Goal: Task Accomplishment & Management: Manage account settings

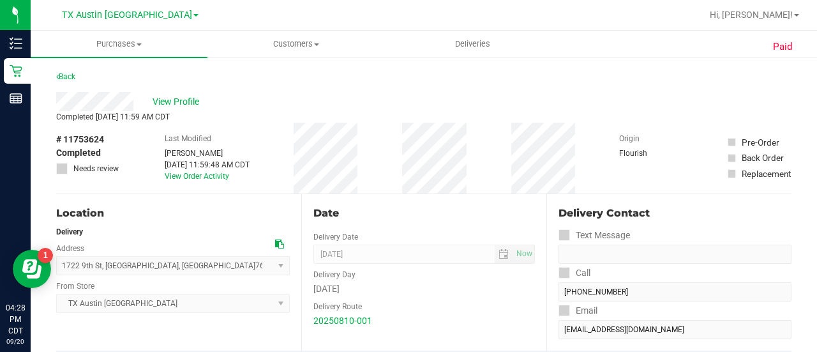
scroll to position [43, 0]
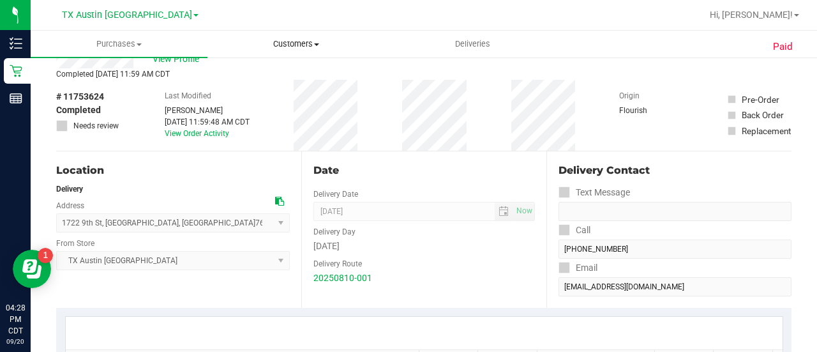
click at [278, 40] on span "Customers" at bounding box center [295, 43] width 175 height 11
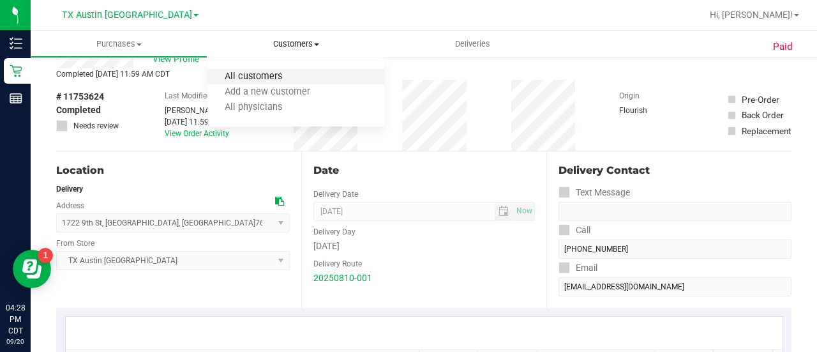
click at [264, 80] on span "All customers" at bounding box center [253, 76] width 92 height 11
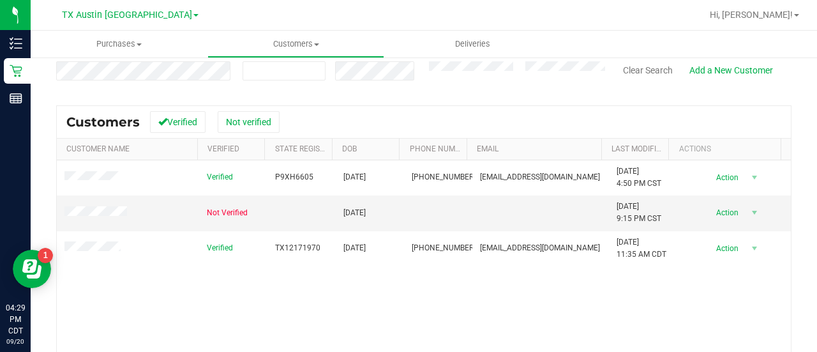
scroll to position [143, 0]
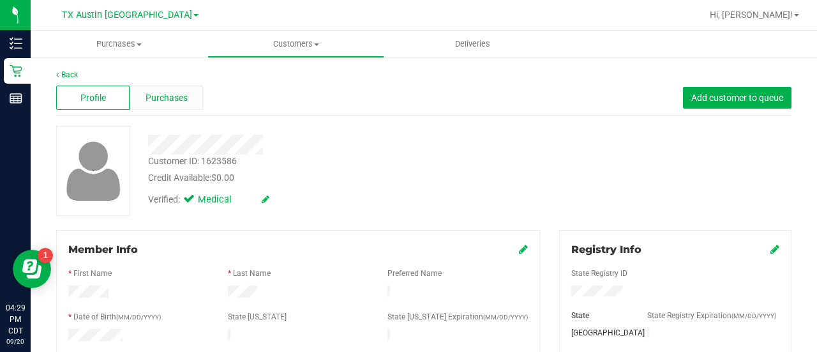
click at [167, 92] on span "Purchases" at bounding box center [166, 97] width 42 height 13
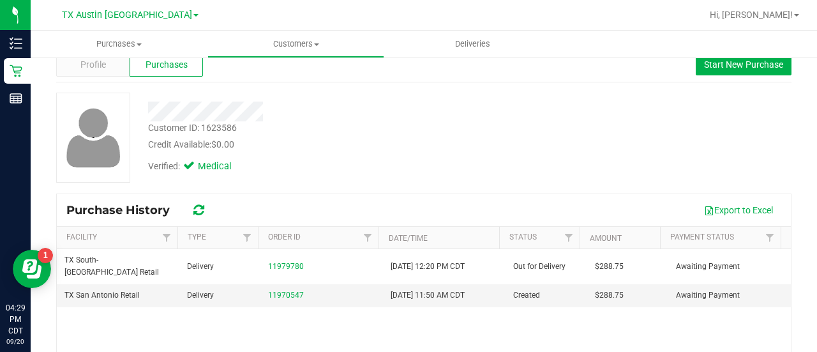
scroll to position [35, 0]
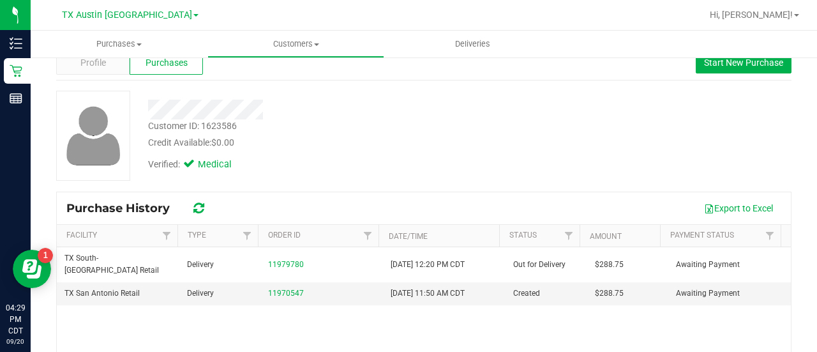
click at [390, 216] on div "Export to Excel" at bounding box center [499, 208] width 563 height 22
click at [103, 70] on div "Profile" at bounding box center [92, 62] width 73 height 24
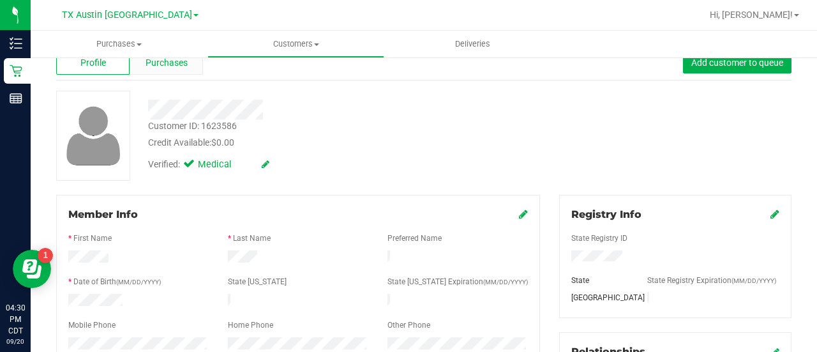
click at [172, 66] on span "Purchases" at bounding box center [166, 62] width 42 height 13
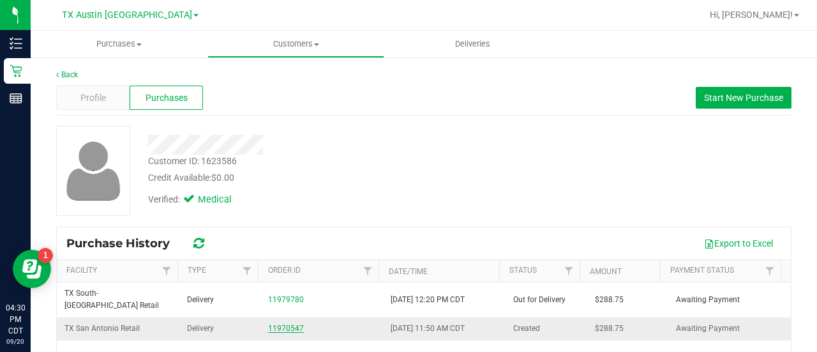
click at [274, 323] on link "11970547" at bounding box center [286, 327] width 36 height 9
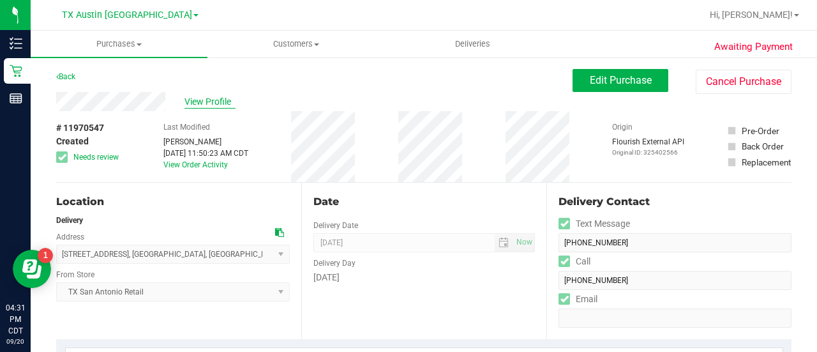
click at [189, 97] on span "View Profile" at bounding box center [209, 101] width 51 height 13
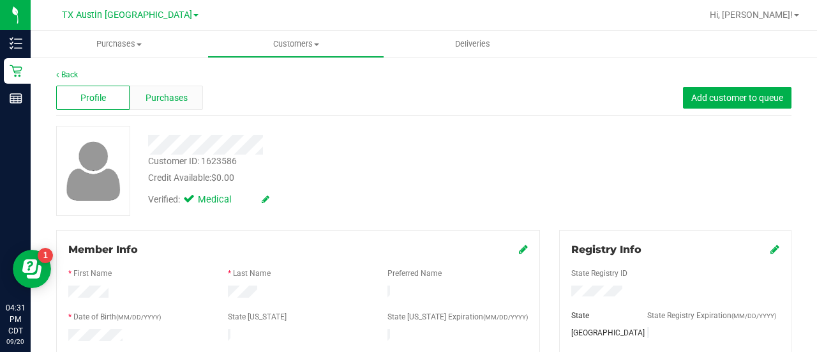
click at [184, 103] on span "Purchases" at bounding box center [166, 97] width 42 height 13
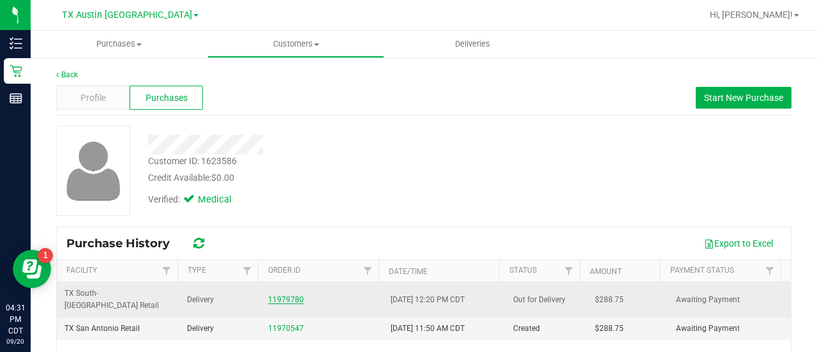
click at [293, 295] on link "11979780" at bounding box center [286, 299] width 36 height 9
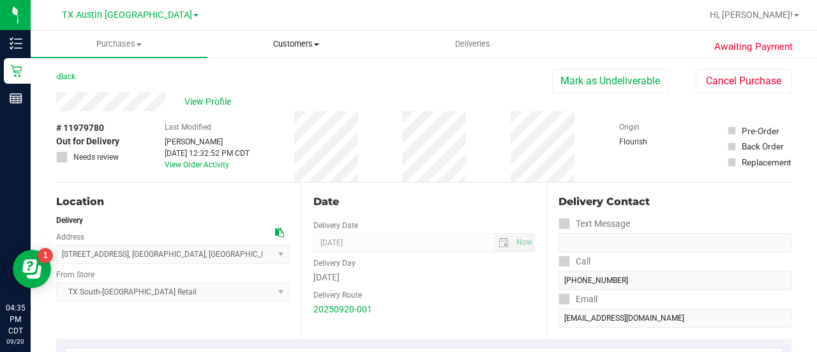
click at [302, 36] on uib-tab-heading "Customers All customers Add a new customer All physicians" at bounding box center [295, 44] width 175 height 26
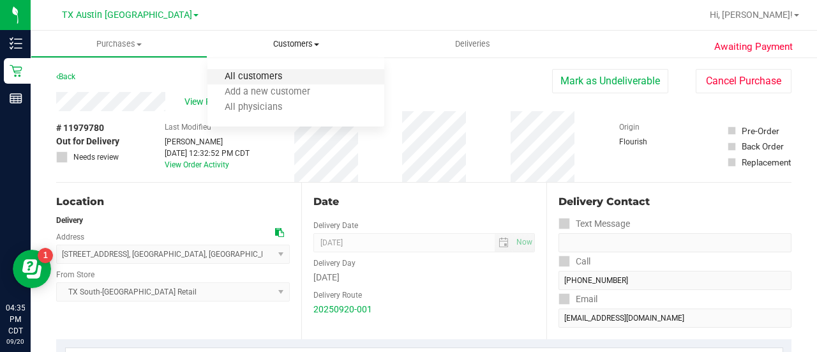
click at [265, 77] on span "All customers" at bounding box center [253, 76] width 92 height 11
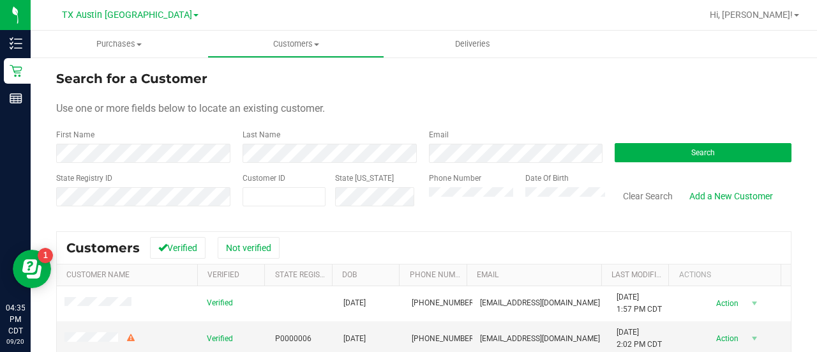
click at [440, 173] on label "Phone Number" at bounding box center [455, 177] width 52 height 11
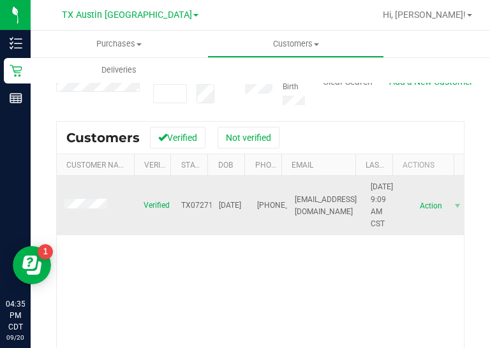
scroll to position [124, 0]
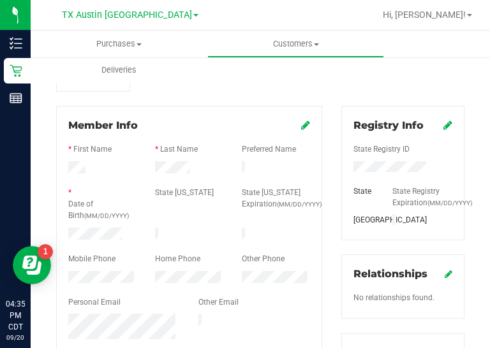
drag, startPoint x: 93, startPoint y: 241, endPoint x: 98, endPoint y: 237, distance: 6.8
click at [94, 243] on div at bounding box center [189, 248] width 242 height 10
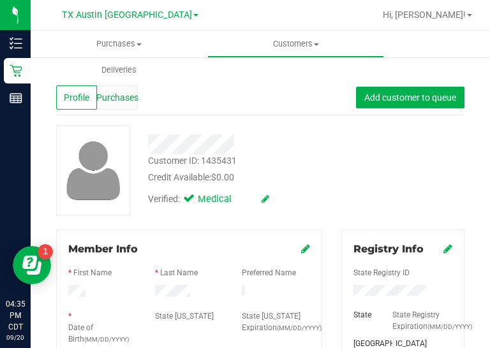
click at [114, 104] on span "Purchases" at bounding box center [117, 97] width 42 height 13
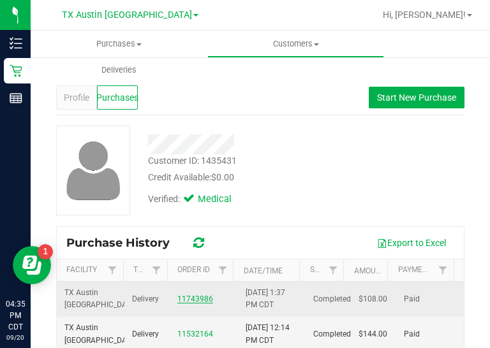
click at [179, 295] on link "11743986" at bounding box center [195, 299] width 36 height 9
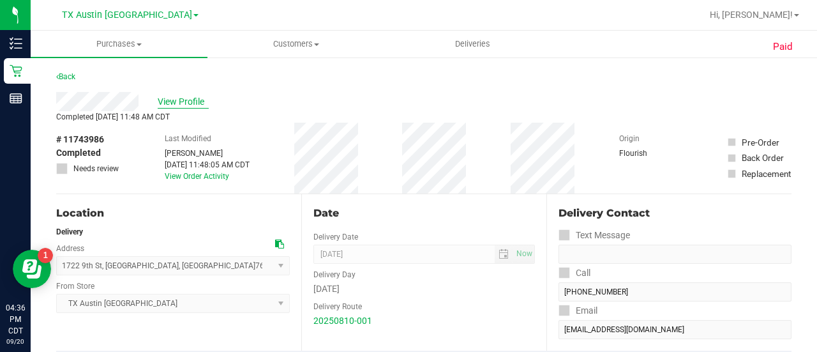
click at [175, 98] on span "View Profile" at bounding box center [183, 101] width 51 height 13
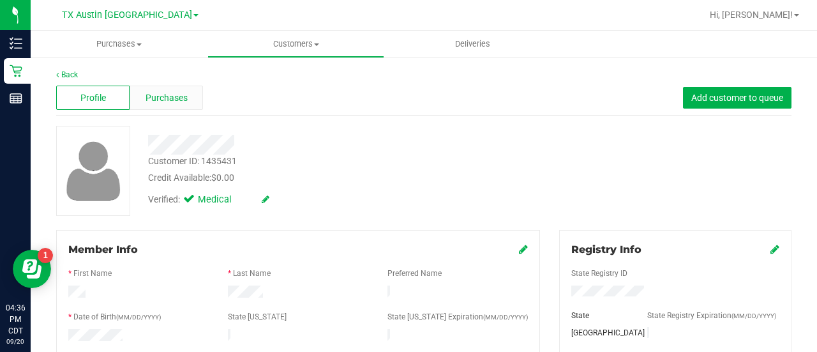
click at [138, 99] on div "Purchases" at bounding box center [166, 97] width 73 height 24
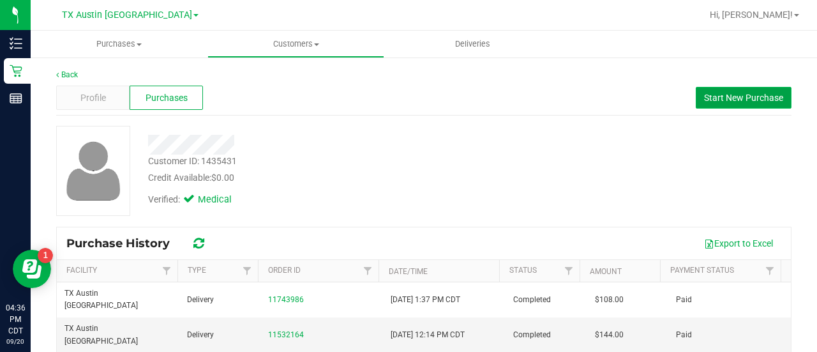
click at [729, 98] on span "Start New Purchase" at bounding box center [743, 98] width 79 height 10
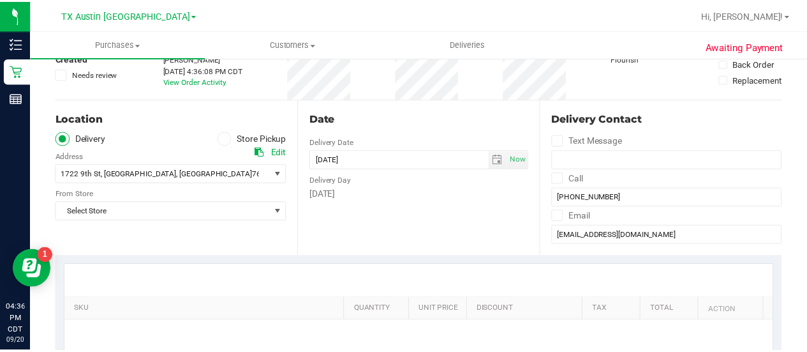
scroll to position [101, 0]
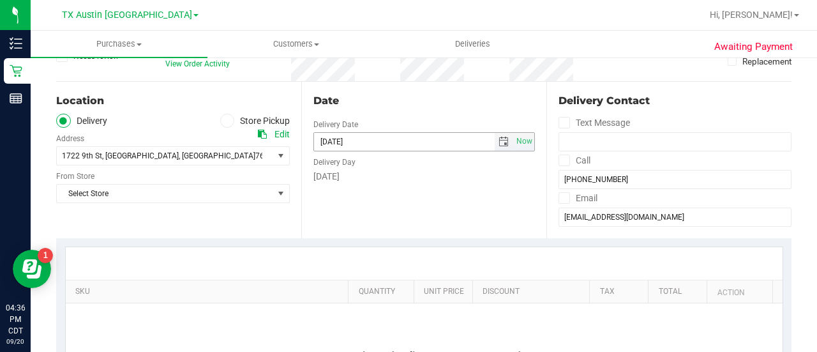
click at [494, 141] on span "select" at bounding box center [503, 142] width 19 height 18
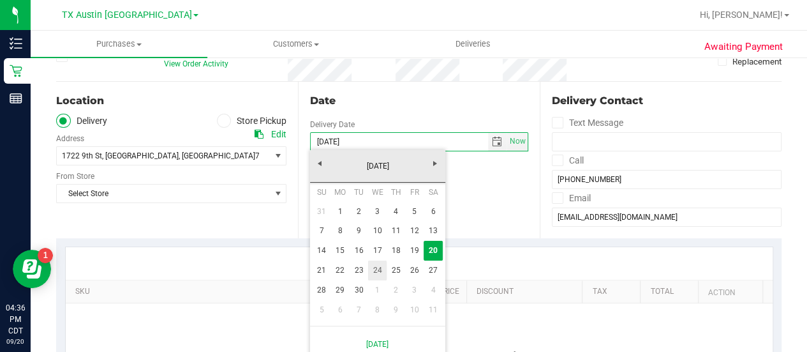
click at [371, 267] on link "24" at bounding box center [377, 270] width 19 height 20
type input "[DATE]"
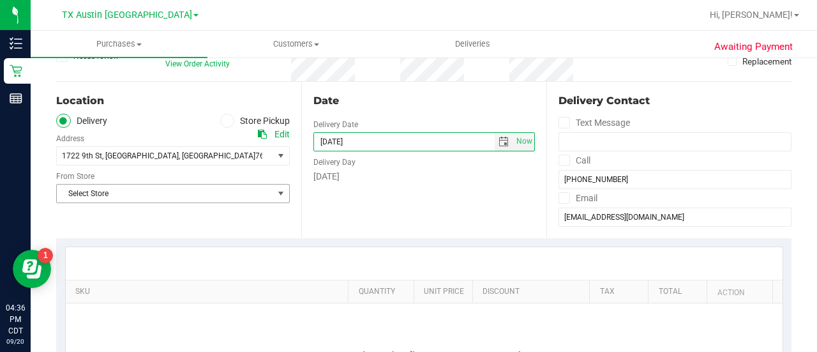
click at [167, 193] on span "Select Store" at bounding box center [165, 193] width 216 height 18
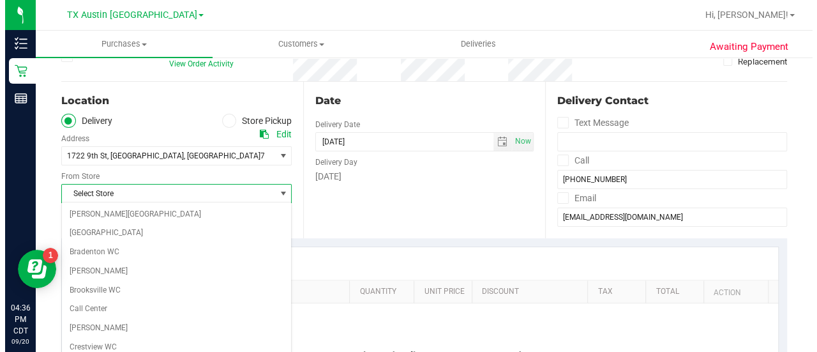
scroll to position [902, 0]
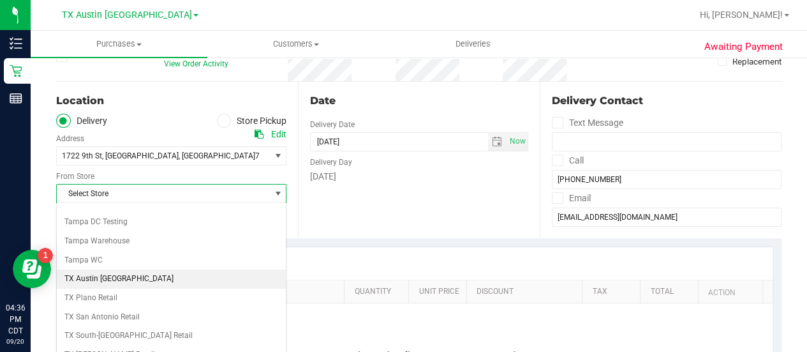
click at [119, 269] on li "TX Austin [GEOGRAPHIC_DATA]" at bounding box center [171, 278] width 229 height 19
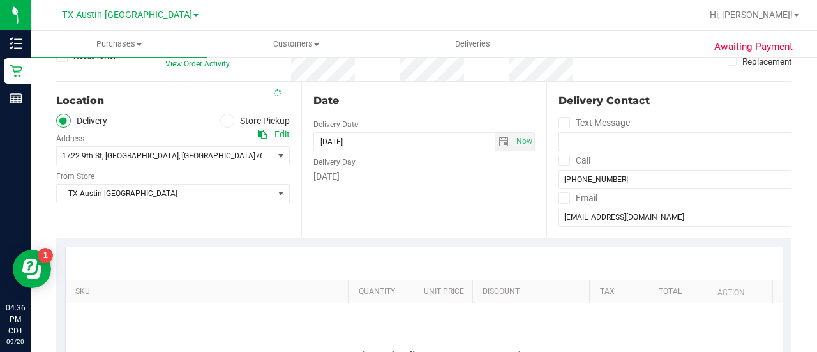
click at [345, 236] on div "Date Delivery Date [DATE] Now [DATE] 04:36 PM Now Delivery Day [DATE]" at bounding box center [423, 160] width 245 height 156
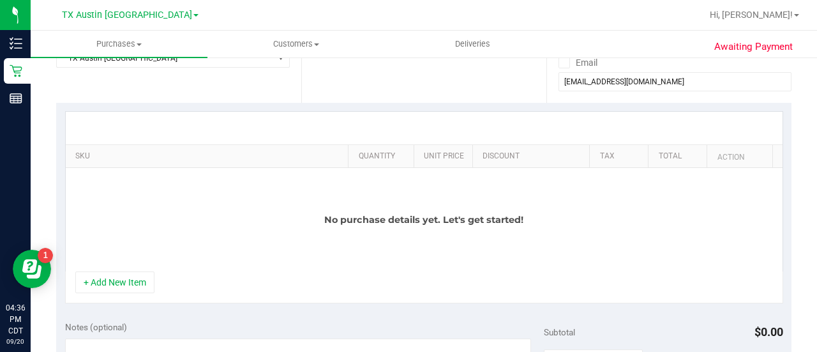
scroll to position [263, 0]
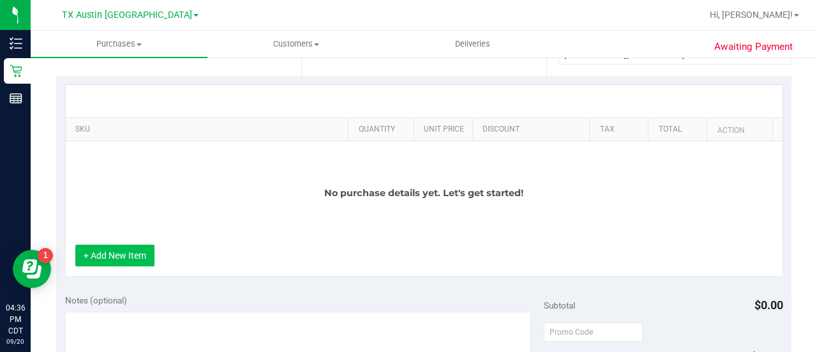
click at [119, 258] on button "+ Add New Item" at bounding box center [114, 255] width 79 height 22
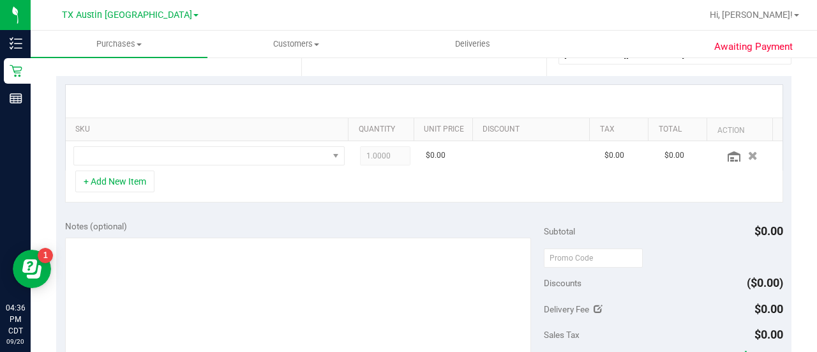
click at [294, 177] on div "+ Add New Item" at bounding box center [424, 186] width 718 height 32
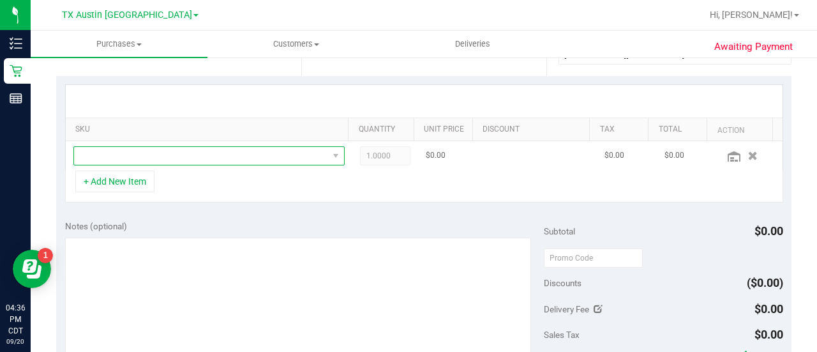
click at [278, 151] on span "NO DATA FOUND" at bounding box center [201, 156] width 254 height 18
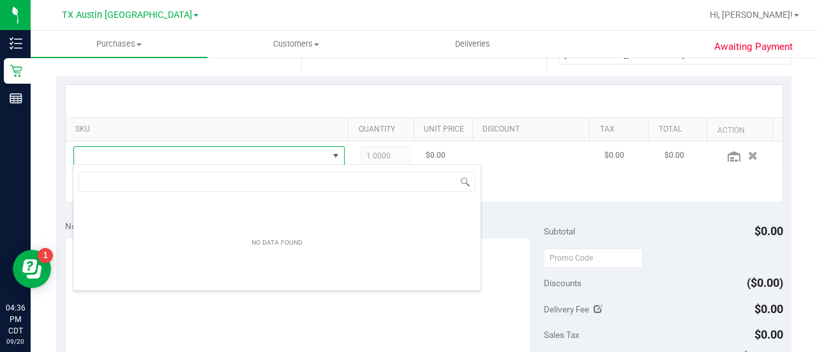
scroll to position [19, 257]
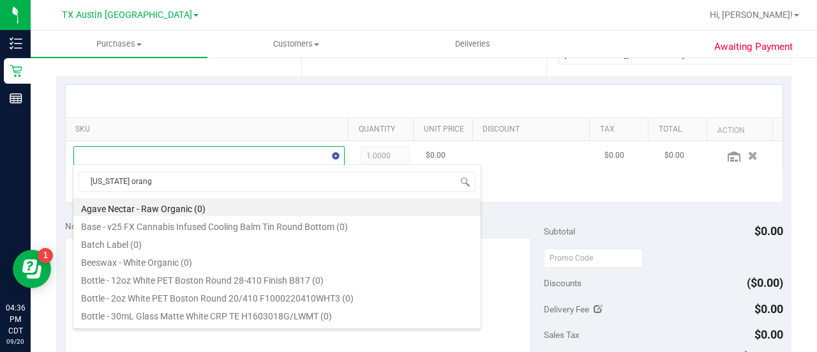
type input "[US_STATE] orange"
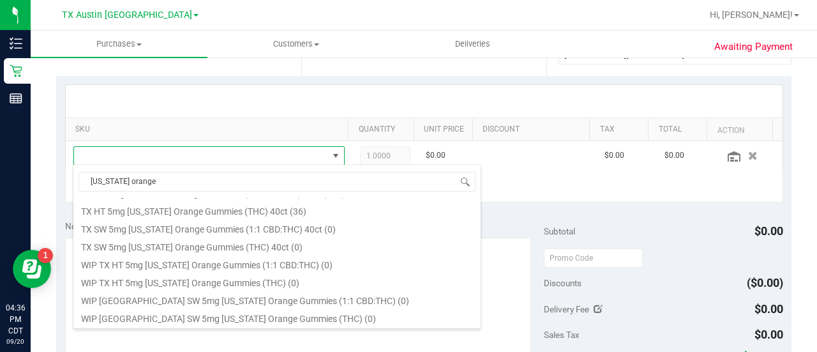
scroll to position [172, 0]
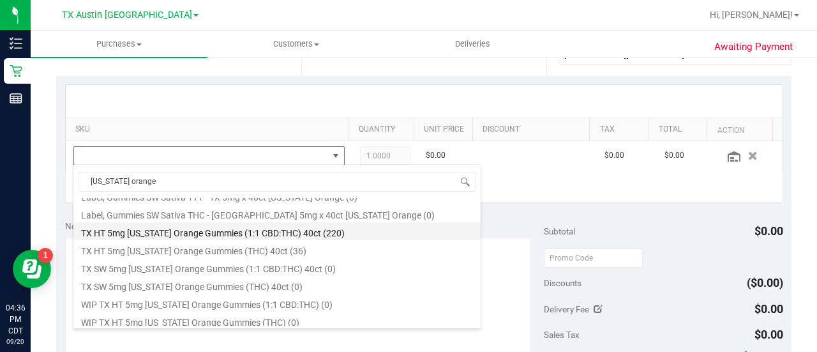
click at [263, 234] on li "TX HT 5mg [US_STATE] Orange Gummies (1:1 CBD:THC) 40ct (220)" at bounding box center [276, 231] width 407 height 18
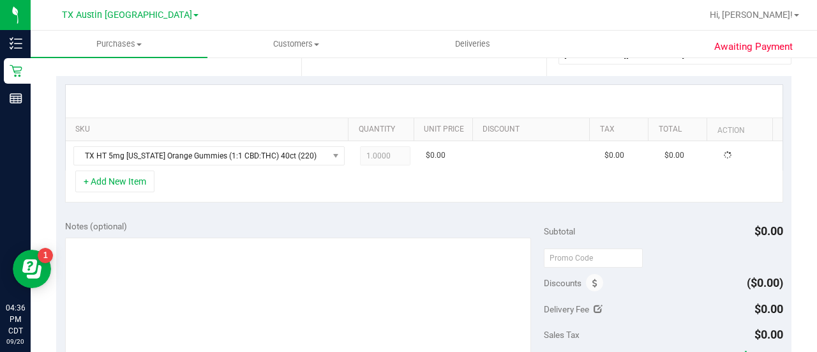
click at [315, 219] on div "Notes (optional)" at bounding box center [304, 225] width 479 height 13
click at [383, 196] on div "+ Add New Item" at bounding box center [424, 186] width 718 height 32
click at [273, 177] on div "+ Add New Item" at bounding box center [424, 186] width 718 height 32
click at [383, 158] on span "1.00 1" at bounding box center [385, 155] width 51 height 19
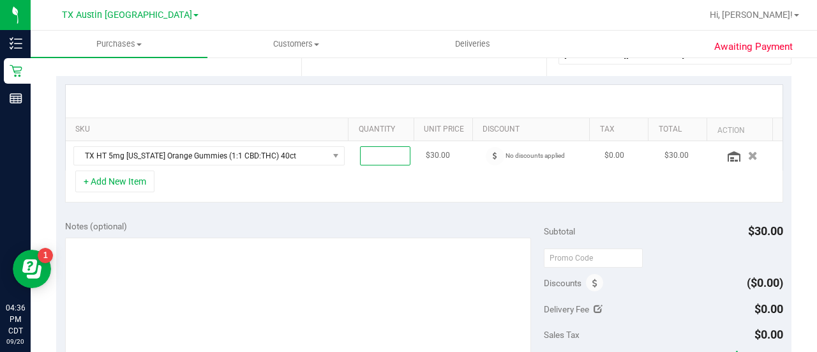
type input "3"
type input "3.00"
click at [364, 189] on div "+ Add New Item" at bounding box center [424, 186] width 718 height 32
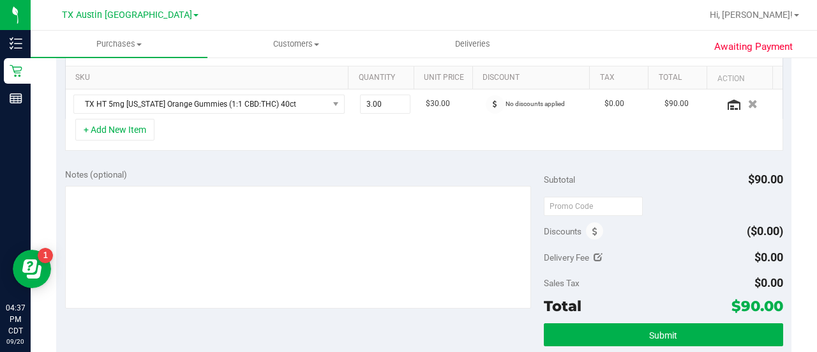
scroll to position [310, 0]
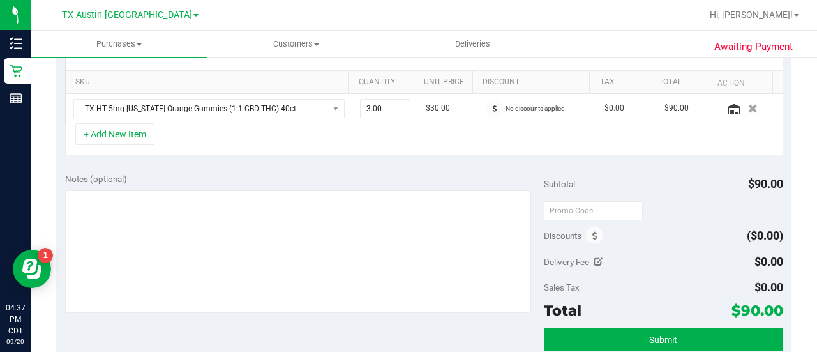
click at [445, 173] on div "Notes (optional)" at bounding box center [304, 178] width 479 height 13
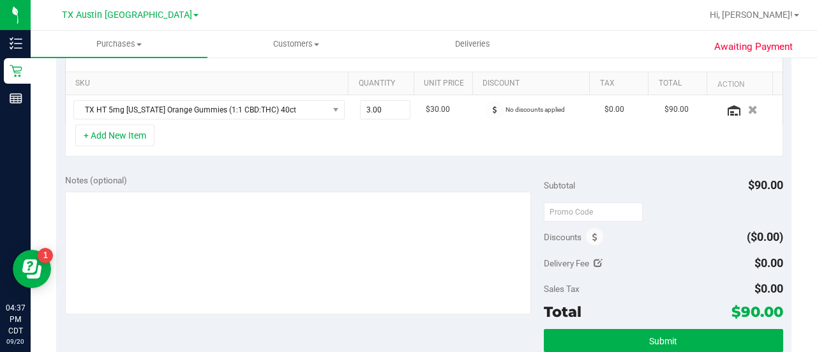
scroll to position [323, 0]
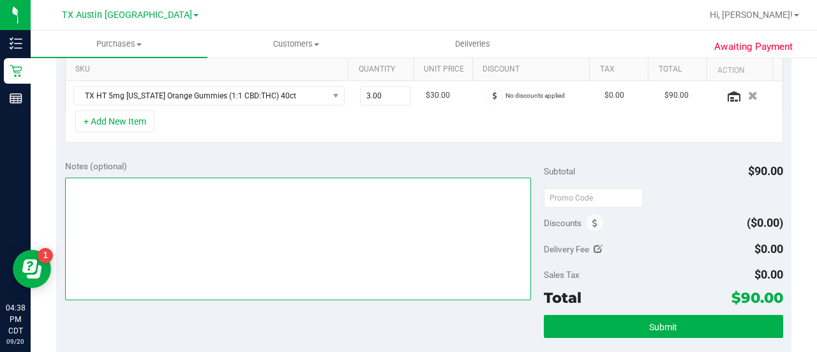
click at [382, 246] on textarea at bounding box center [298, 238] width 466 height 123
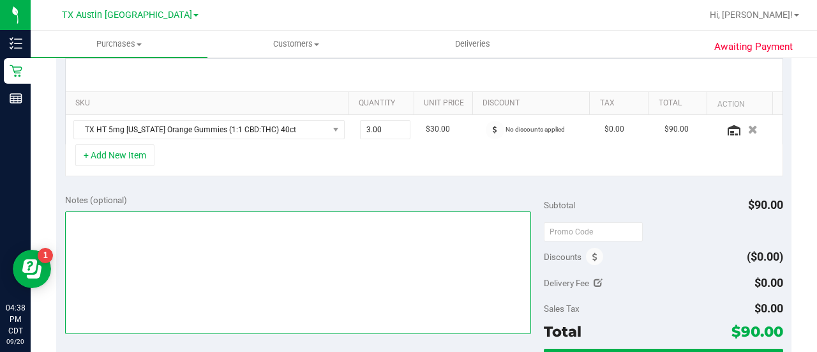
scroll to position [308, 0]
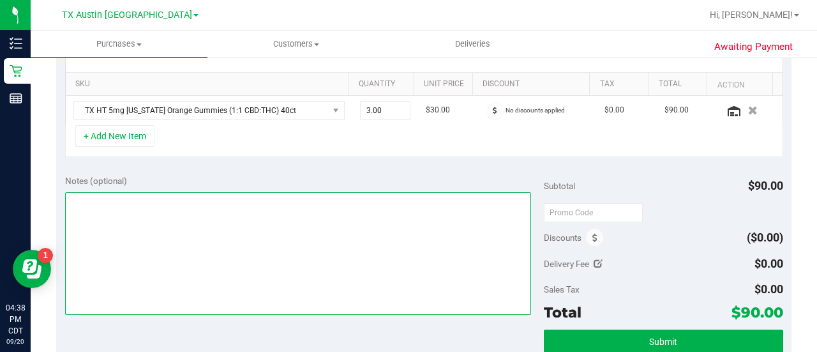
click at [383, 250] on textarea at bounding box center [298, 253] width 466 height 123
click at [481, 245] on textarea at bounding box center [298, 253] width 466 height 123
type textarea "WF PU 9/24 CCLM"
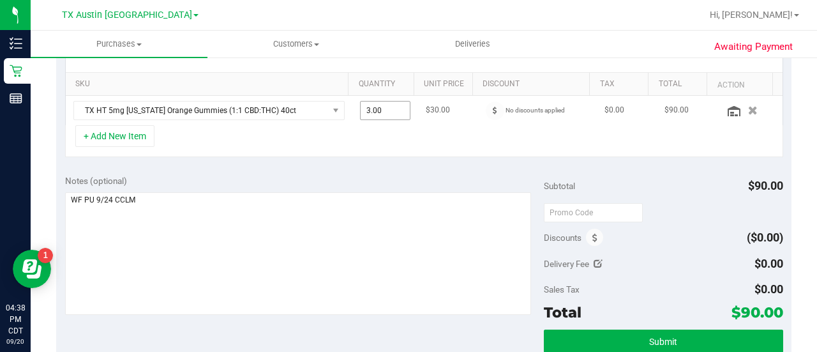
click at [373, 105] on input "3.00" at bounding box center [385, 110] width 50 height 18
type input "4"
click at [356, 166] on div "Notes (optional) Subtotal $90.00 Discounts ($0.00) Delivery Fee $0.00 Sales Tax…" at bounding box center [423, 281] width 735 height 230
type input "4.00"
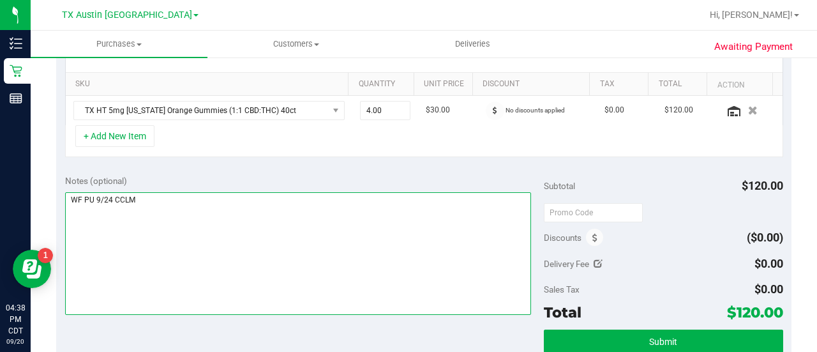
click at [375, 200] on textarea at bounding box center [298, 253] width 466 height 123
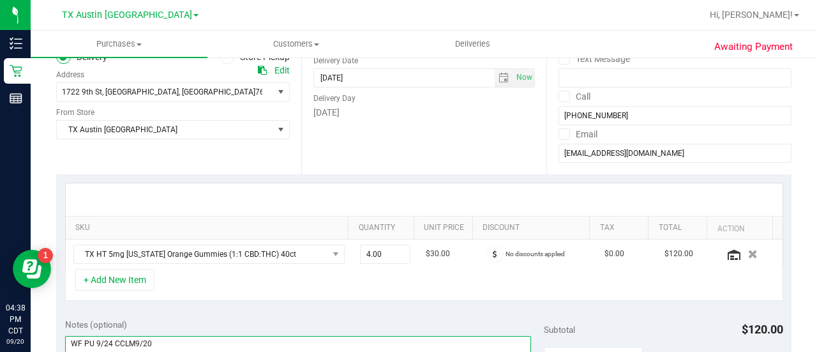
scroll to position [172, 0]
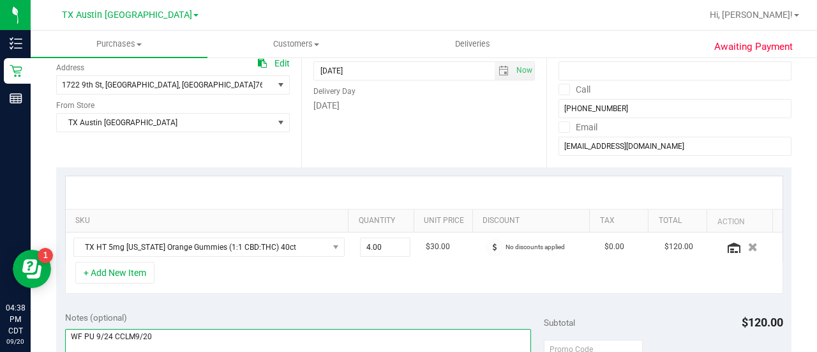
type textarea "WF PU 9/24 CCLM9/20"
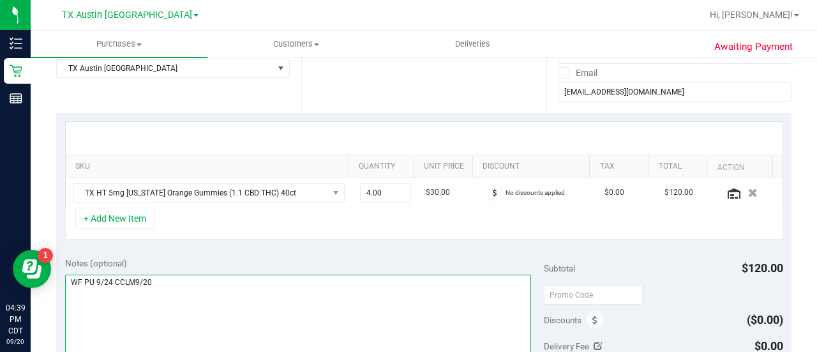
scroll to position [237, 0]
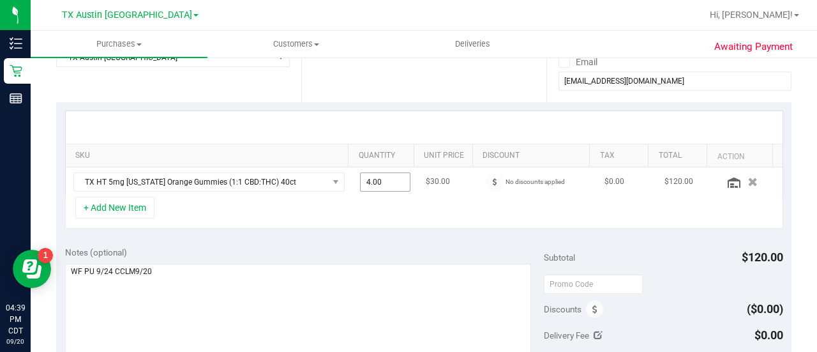
click at [381, 188] on input "4.00" at bounding box center [385, 182] width 50 height 18
type input "3"
click at [405, 240] on div "Notes (optional) Subtotal $120.00 Discounts ($0.00) Delivery Fee $0.00 Sales Ta…" at bounding box center [423, 352] width 735 height 230
type input "3.00"
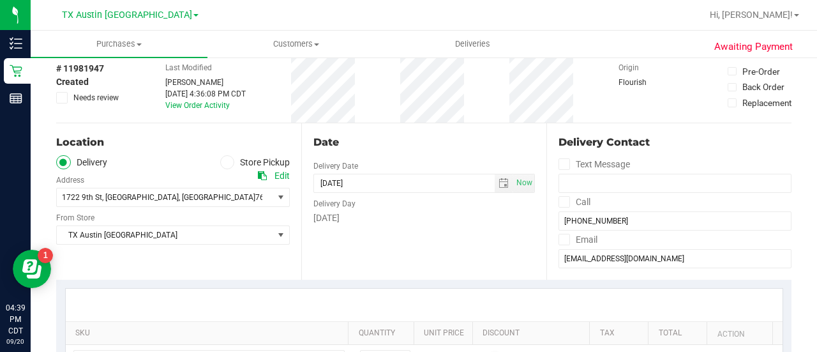
scroll to position [50, 0]
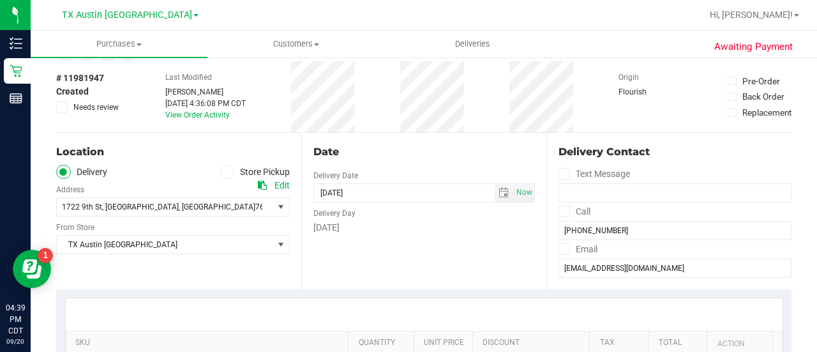
click at [444, 249] on div "Date Delivery Date [DATE] Now [DATE] 08:00 AM Now Delivery Day [DATE]" at bounding box center [423, 211] width 245 height 156
click at [455, 251] on div "Date Delivery Date [DATE] Now [DATE] 08:00 AM Now Delivery Day [DATE]" at bounding box center [423, 211] width 245 height 156
click at [456, 251] on div "Date Delivery Date [DATE] Now [DATE] 08:00 AM Now Delivery Day [DATE]" at bounding box center [423, 211] width 245 height 156
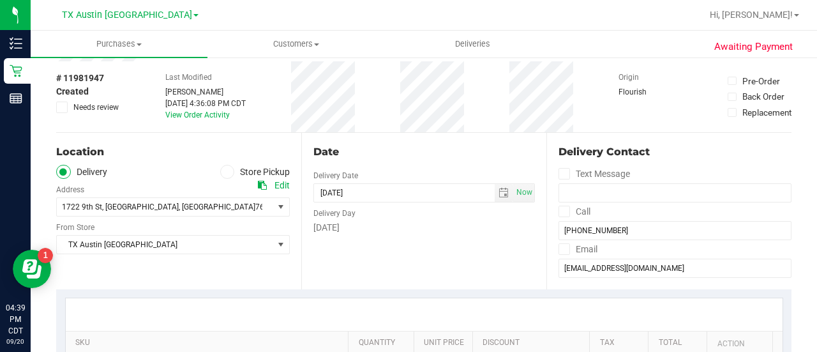
click at [456, 251] on div "Date Delivery Date [DATE] Now [DATE] 08:00 AM Now Delivery Day [DATE]" at bounding box center [423, 211] width 245 height 156
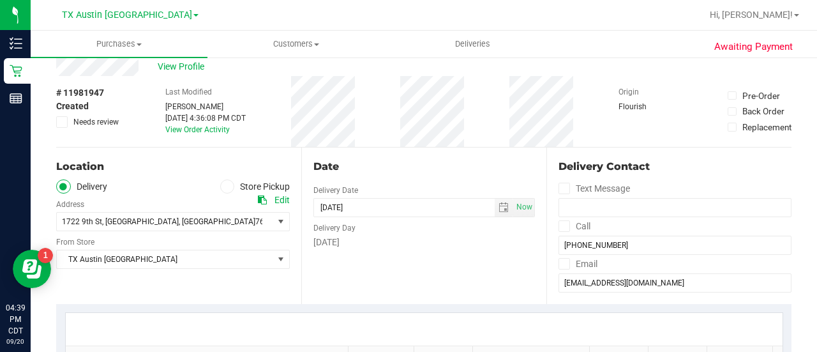
scroll to position [29, 0]
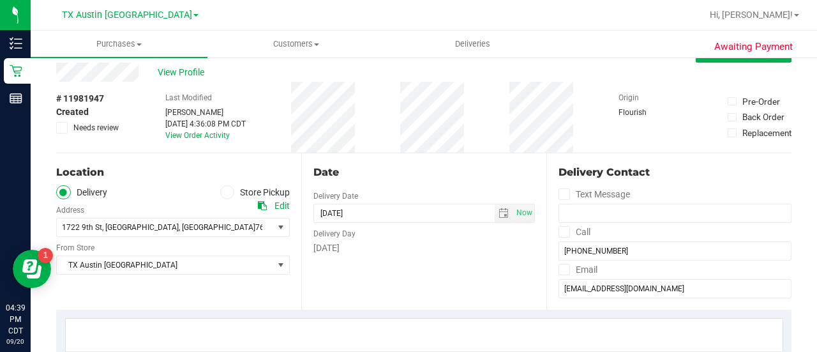
click at [364, 287] on div "Date Delivery Date [DATE] Now [DATE] 08:00 AM Now Delivery Day [DATE]" at bounding box center [423, 231] width 245 height 156
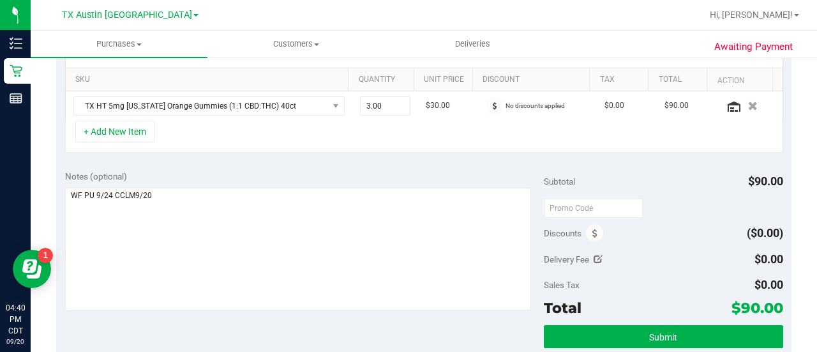
scroll to position [317, 0]
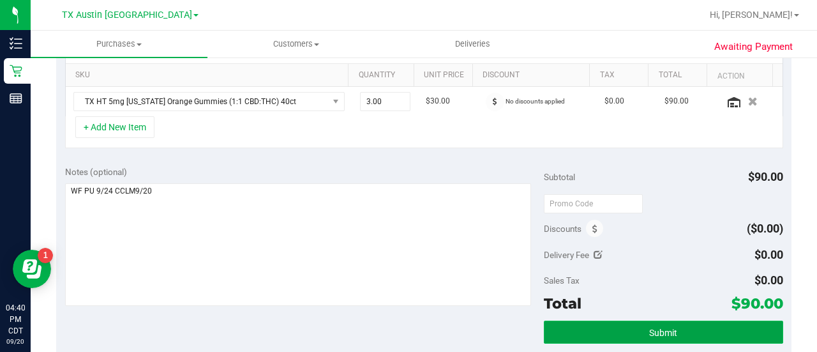
click at [606, 331] on button "Submit" at bounding box center [663, 331] width 239 height 23
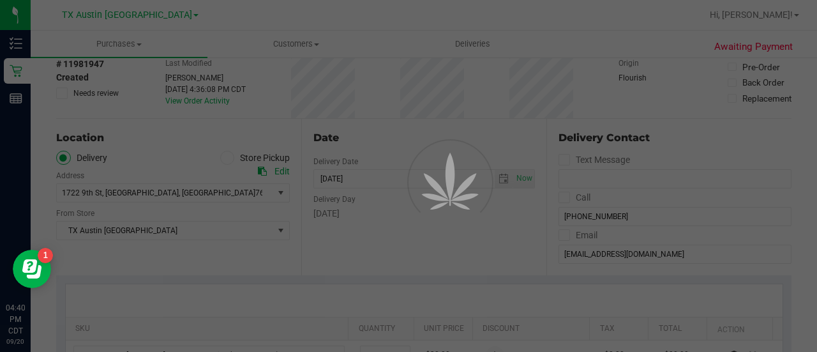
scroll to position [63, 0]
drag, startPoint x: 814, startPoint y: 170, endPoint x: 812, endPoint y: 93, distance: 77.2
click at [812, 93] on div at bounding box center [408, 176] width 817 height 352
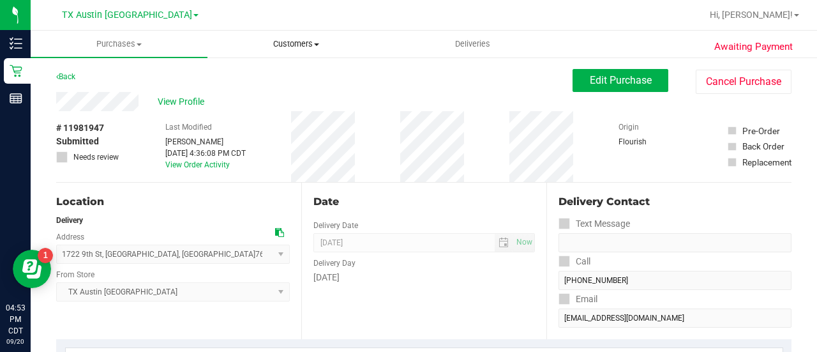
click at [286, 40] on span "Customers" at bounding box center [295, 43] width 175 height 11
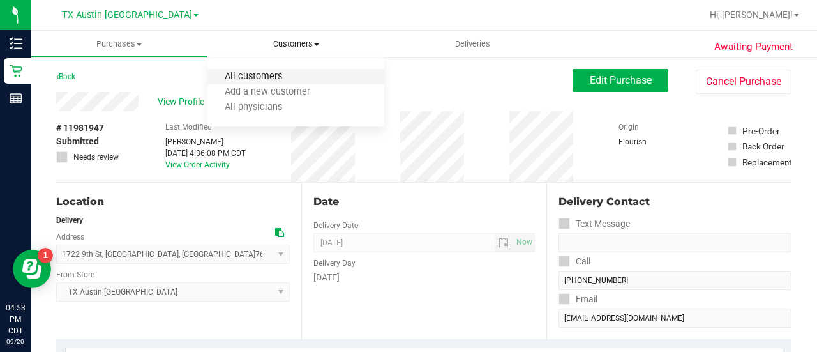
click at [268, 79] on span "All customers" at bounding box center [253, 76] width 92 height 11
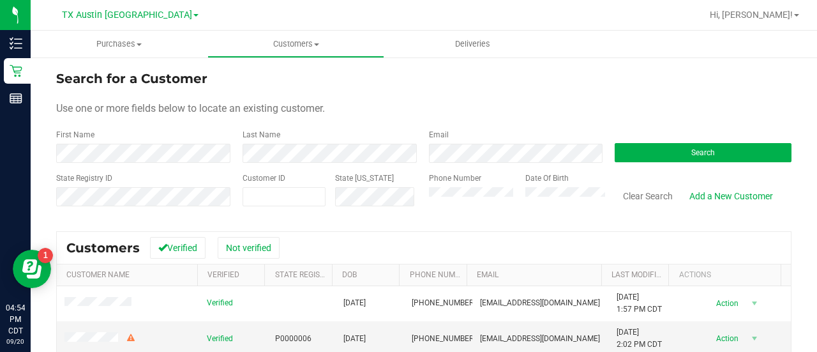
click at [523, 163] on form "Search for a Customer Use one or more fields below to locate an existing custom…" at bounding box center [423, 143] width 735 height 149
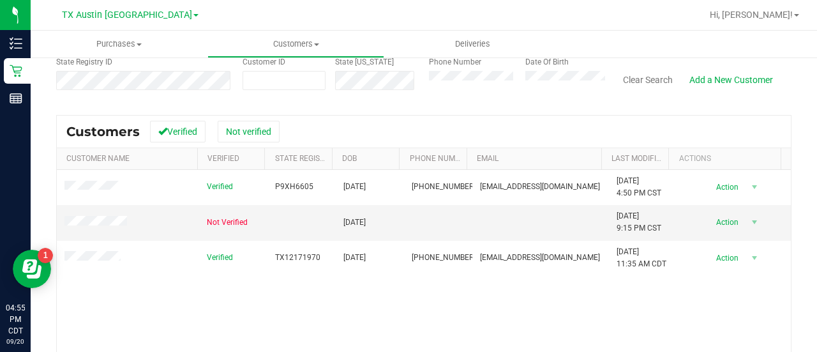
scroll to position [122, 0]
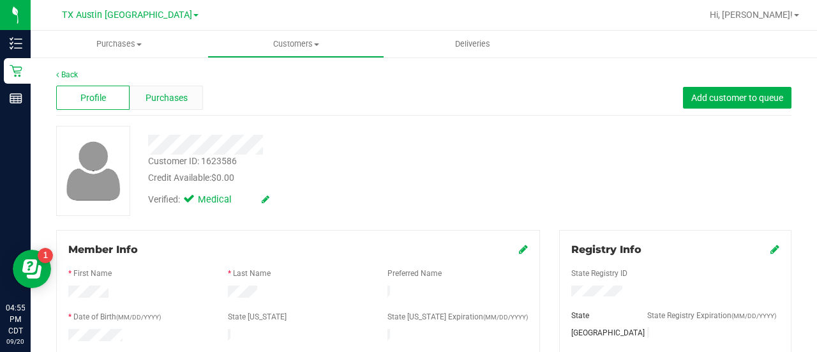
click at [171, 96] on span "Purchases" at bounding box center [166, 97] width 42 height 13
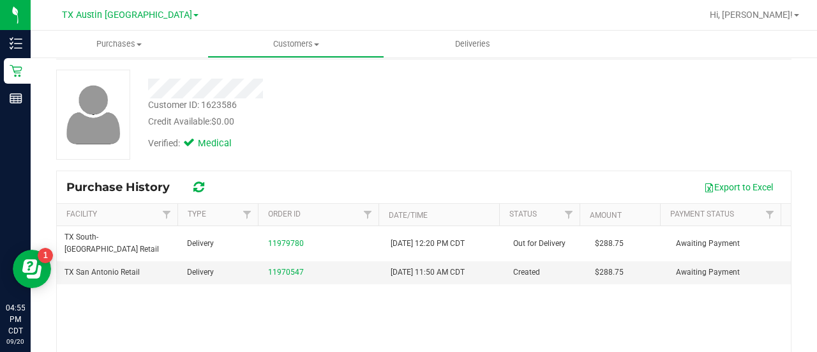
scroll to position [58, 0]
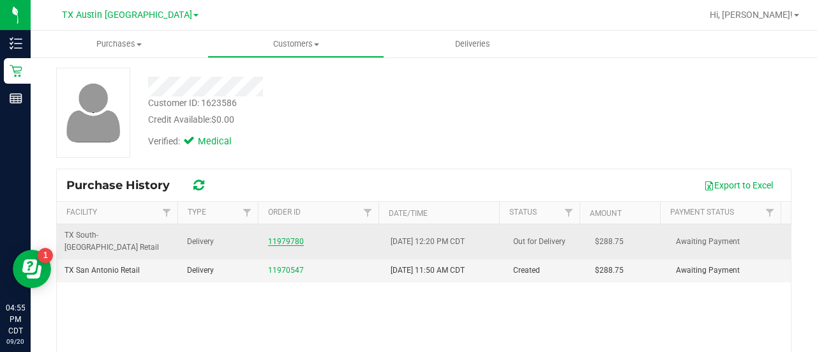
click at [280, 237] on link "11979780" at bounding box center [286, 241] width 36 height 9
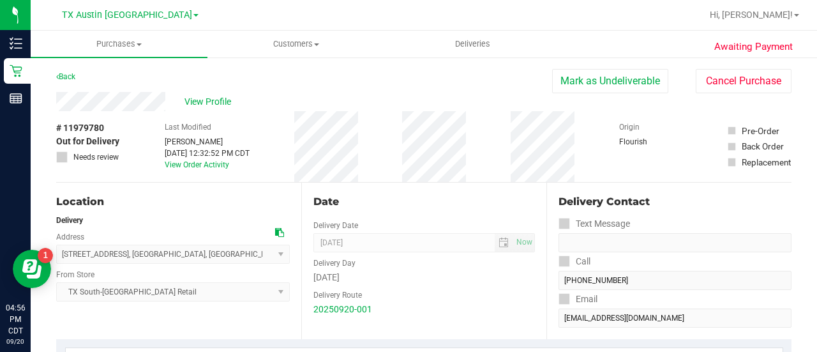
click at [200, 110] on div "View Profile" at bounding box center [304, 101] width 496 height 19
click at [201, 109] on div "View Profile" at bounding box center [304, 101] width 496 height 19
click at [202, 103] on span "View Profile" at bounding box center [209, 101] width 51 height 13
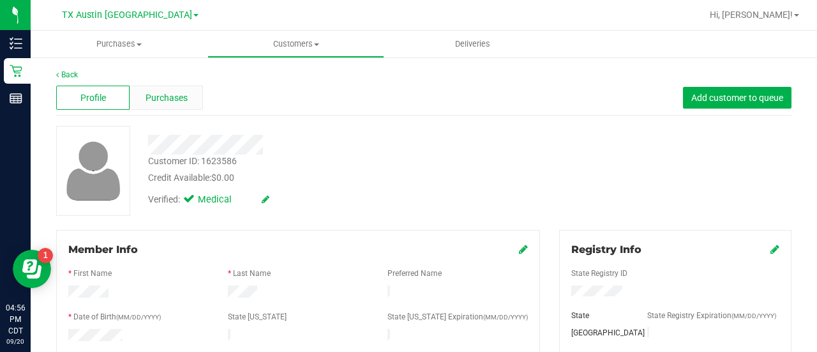
click at [172, 100] on span "Purchases" at bounding box center [166, 97] width 42 height 13
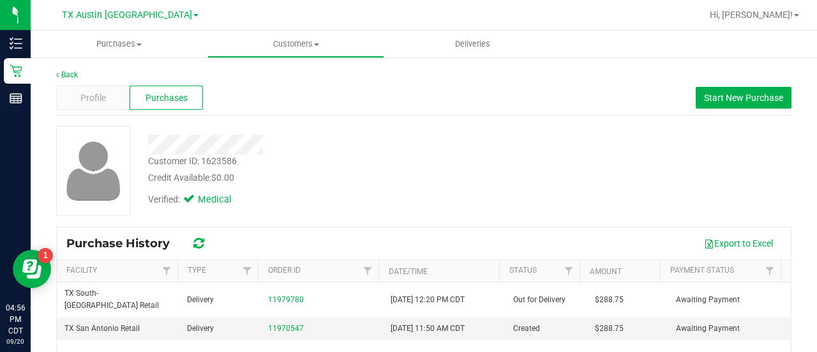
click at [486, 189] on div "Verified: Medical" at bounding box center [326, 198] width 377 height 28
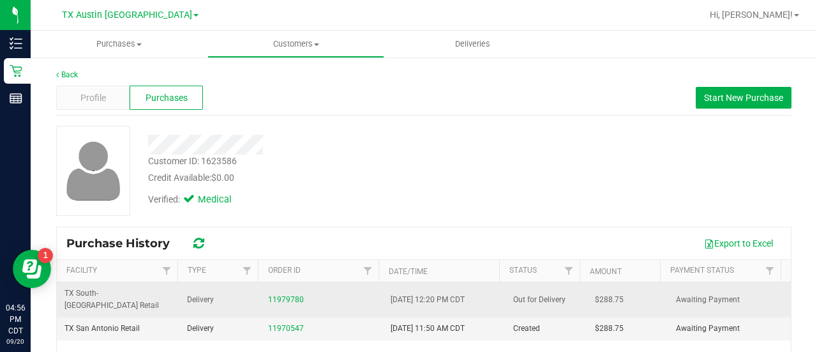
click at [290, 293] on div "11979780" at bounding box center [321, 299] width 107 height 12
click at [268, 295] on link "11979780" at bounding box center [286, 299] width 36 height 9
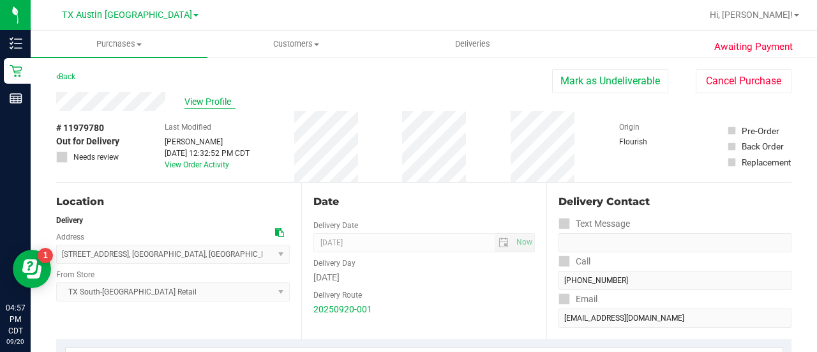
drag, startPoint x: 217, startPoint y: 104, endPoint x: 192, endPoint y: 108, distance: 25.2
click at [177, 117] on div "Last Modified [PERSON_NAME] [DATE] 12:32:52 PM CDT View Order Activity" at bounding box center [207, 146] width 85 height 71
click at [203, 103] on span "View Profile" at bounding box center [209, 101] width 51 height 13
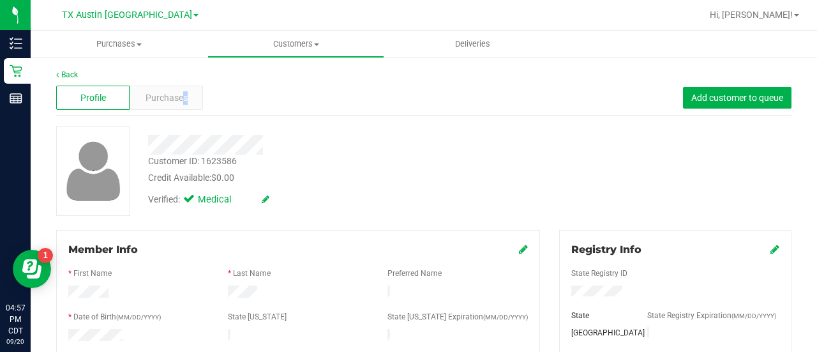
click at [182, 112] on div "Profile Purchases Add customer to queue" at bounding box center [423, 97] width 735 height 35
click at [180, 104] on div "Purchases" at bounding box center [166, 97] width 73 height 24
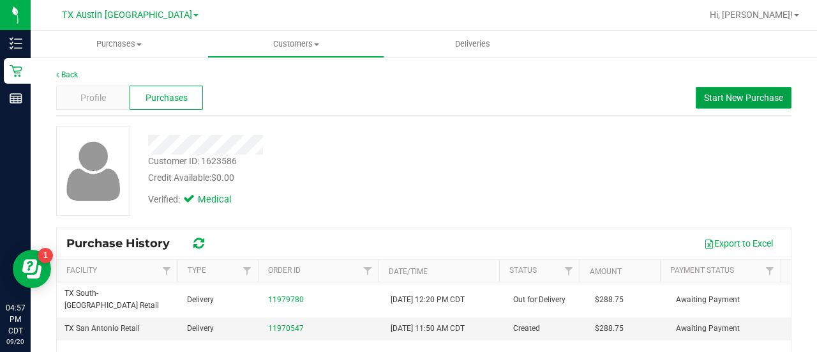
click at [703, 105] on button "Start New Purchase" at bounding box center [743, 98] width 96 height 22
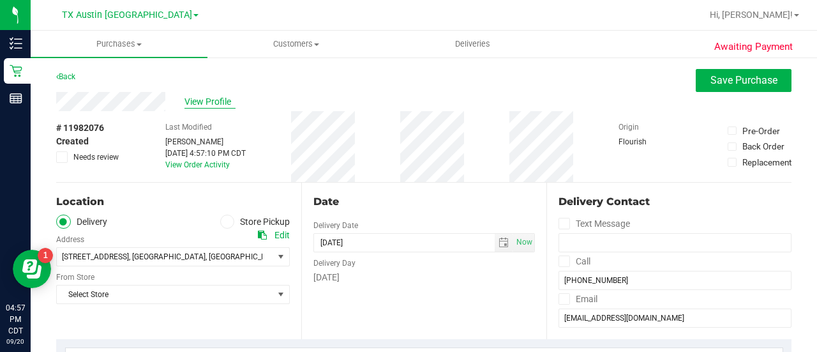
click at [203, 99] on span "View Profile" at bounding box center [209, 101] width 51 height 13
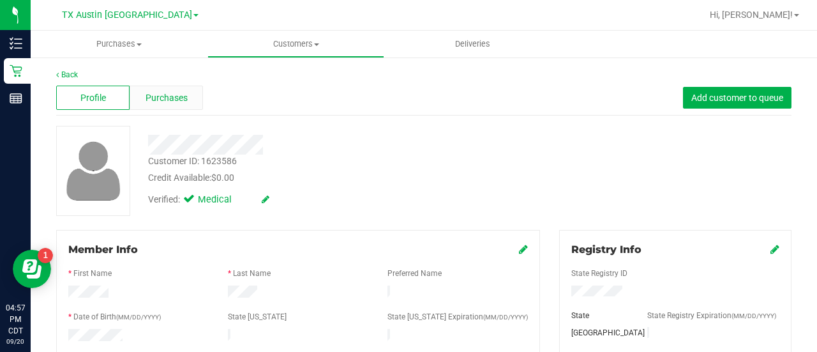
click at [189, 102] on div "Purchases" at bounding box center [166, 97] width 73 height 24
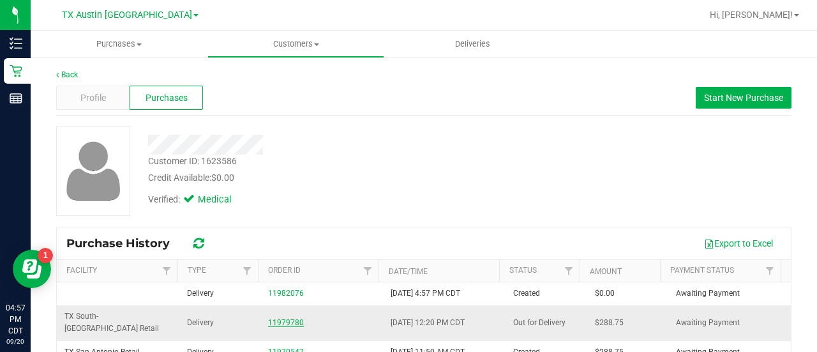
click at [281, 318] on link "11979780" at bounding box center [286, 322] width 36 height 9
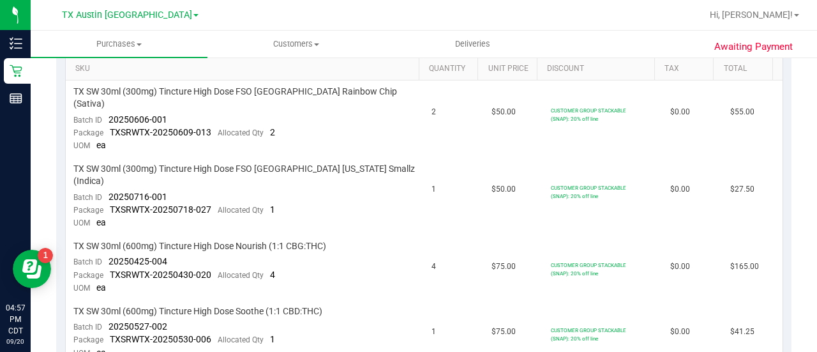
scroll to position [330, 0]
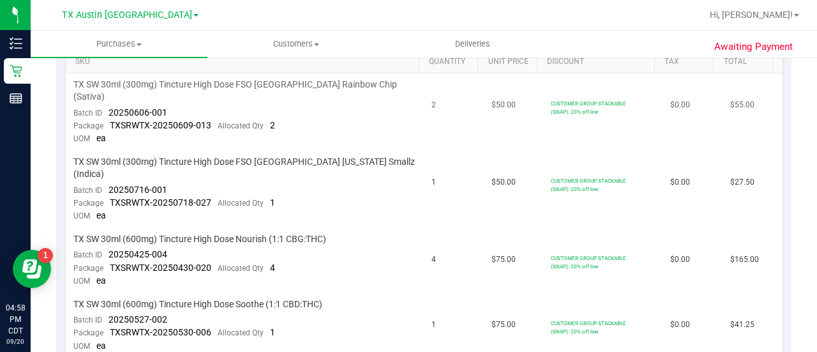
click at [309, 80] on span "TX SW 30ml (300mg) Tincture High Dose FSO [GEOGRAPHIC_DATA] Rainbow Chip (Sativ…" at bounding box center [244, 90] width 343 height 24
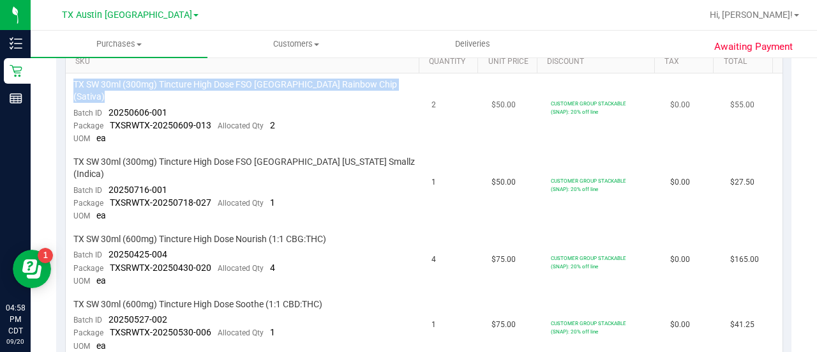
click at [309, 80] on span "TX SW 30ml (300mg) Tincture High Dose FSO [GEOGRAPHIC_DATA] Rainbow Chip (Sativ…" at bounding box center [244, 90] width 343 height 24
copy div "TX SW 30ml (300mg) Tincture High Dose FSO [GEOGRAPHIC_DATA] Rainbow Chip (Sativ…"
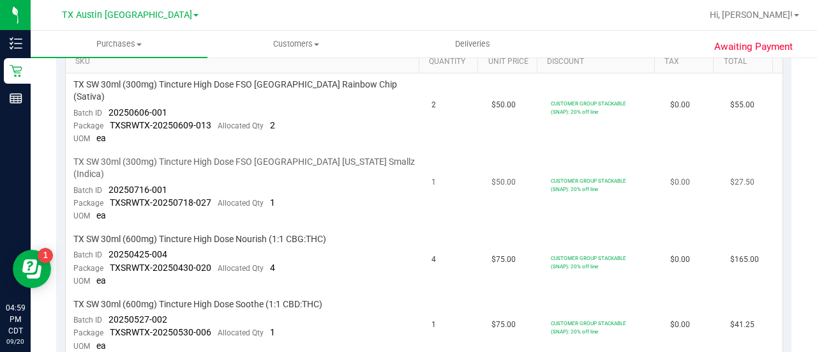
click at [204, 156] on span "TX SW 30ml (300mg) Tincture High Dose FSO [GEOGRAPHIC_DATA] [US_STATE] Smallz (…" at bounding box center [244, 168] width 343 height 24
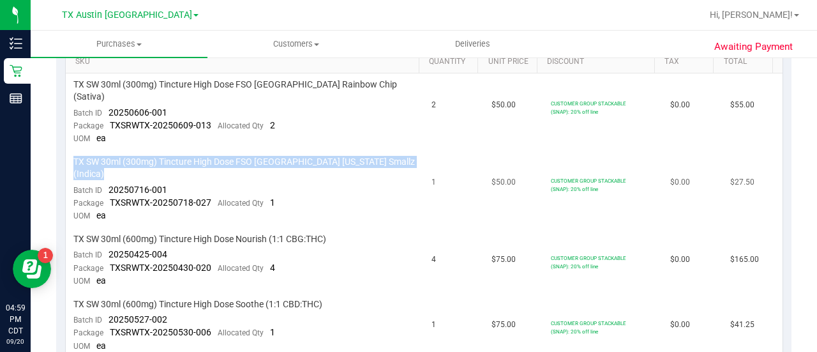
click at [204, 156] on span "TX SW 30ml (300mg) Tincture High Dose FSO [GEOGRAPHIC_DATA] [US_STATE] Smallz (…" at bounding box center [244, 168] width 343 height 24
copy div "TX SW 30ml (300mg) Tincture High Dose FSO [GEOGRAPHIC_DATA] [US_STATE] Smallz (…"
click at [264, 233] on span "TX SW 30ml (600mg) Tincture High Dose Nourish (1:1 CBG:THC)" at bounding box center [199, 239] width 253 height 12
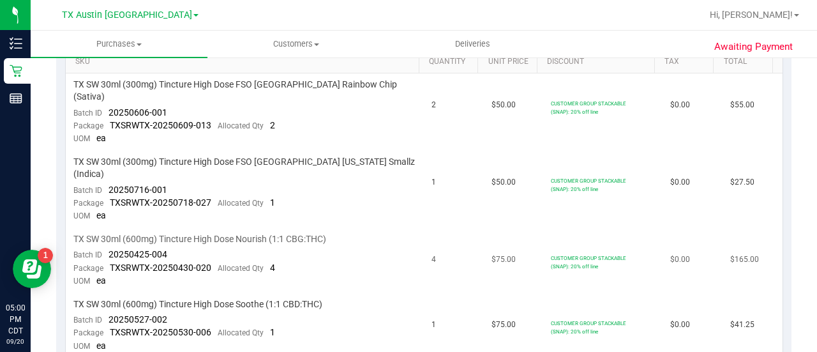
click at [264, 233] on span "TX SW 30ml (600mg) Tincture High Dose Nourish (1:1 CBG:THC)" at bounding box center [199, 239] width 253 height 12
copy div "TX SW 30ml (600mg) Tincture High Dose Nourish (1:1 CBG:THC)"
click at [246, 298] on span "TX SW 30ml (600mg) Tincture High Dose Soothe (1:1 CBD:THC)" at bounding box center [197, 304] width 249 height 12
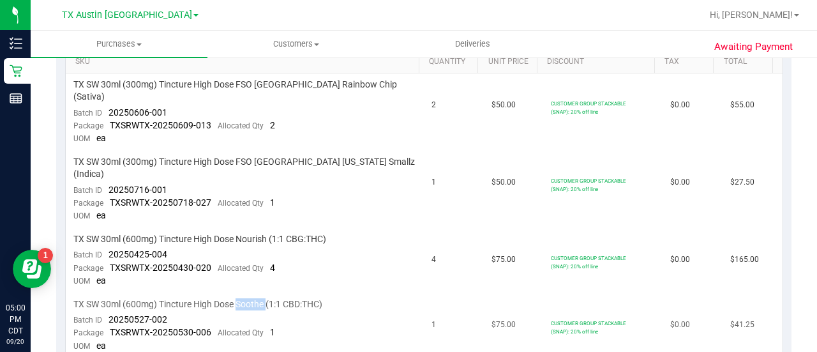
click at [246, 298] on span "TX SW 30ml (600mg) Tincture High Dose Soothe (1:1 CBD:THC)" at bounding box center [197, 304] width 249 height 12
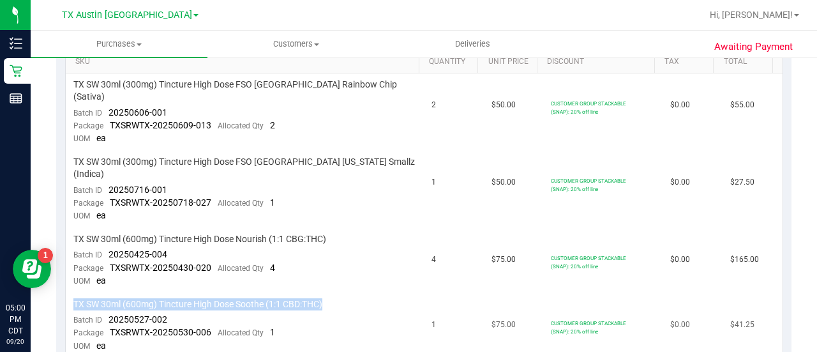
click at [246, 298] on span "TX SW 30ml (600mg) Tincture High Dose Soothe (1:1 CBD:THC)" at bounding box center [197, 304] width 249 height 12
copy div "TX SW 30ml (600mg) Tincture High Dose Soothe (1:1 CBD:THC)"
click at [306, 38] on uib-tab-heading "Customers All customers Add a new customer All physicians" at bounding box center [295, 44] width 175 height 26
click at [276, 73] on span "All customers" at bounding box center [253, 76] width 92 height 11
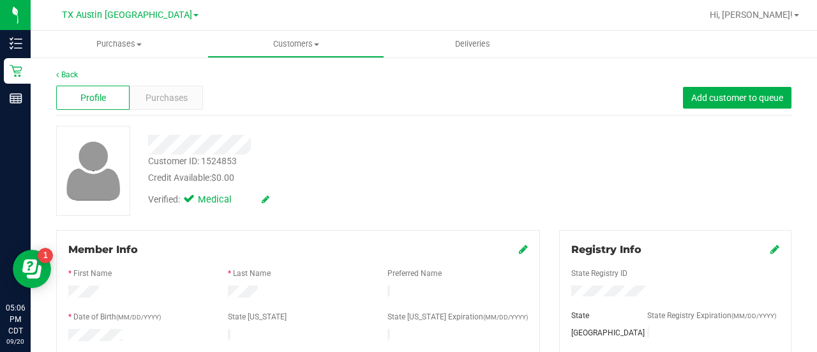
click at [419, 185] on div "Verified: Medical" at bounding box center [326, 198] width 377 height 28
click at [198, 95] on div "Purchases" at bounding box center [166, 97] width 73 height 24
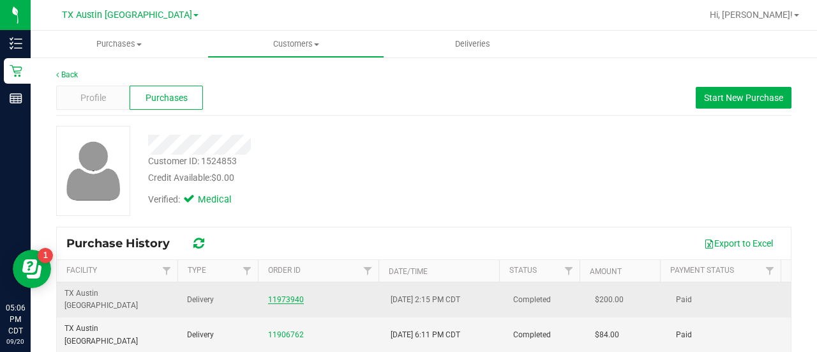
click at [279, 295] on link "11973940" at bounding box center [286, 299] width 36 height 9
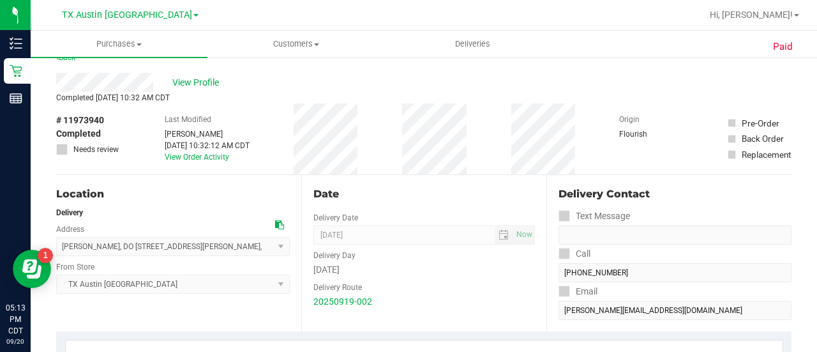
scroll to position [22, 0]
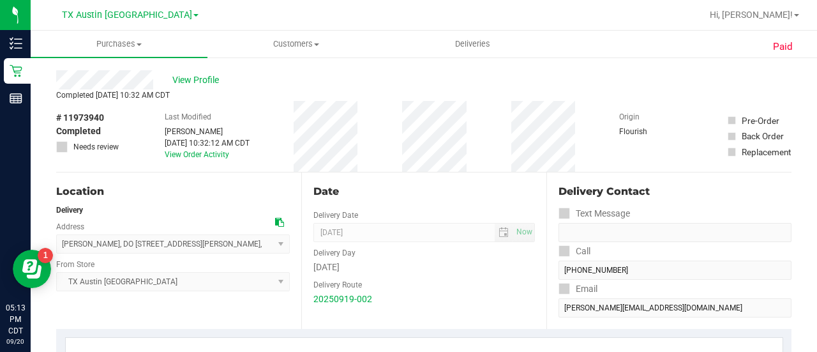
click at [73, 121] on span "# 11973940" at bounding box center [80, 117] width 48 height 13
copy span "11973940"
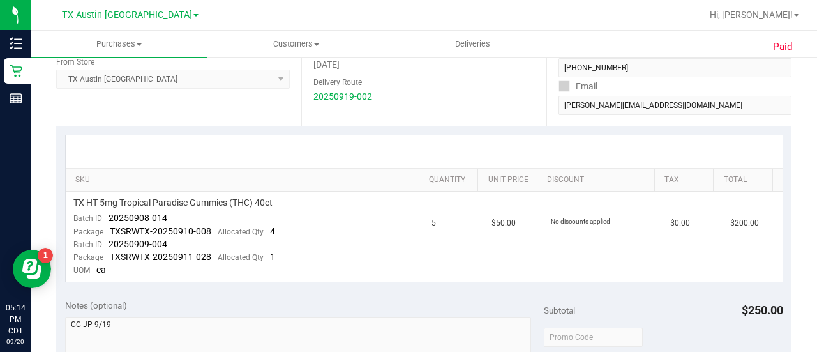
scroll to position [233, 0]
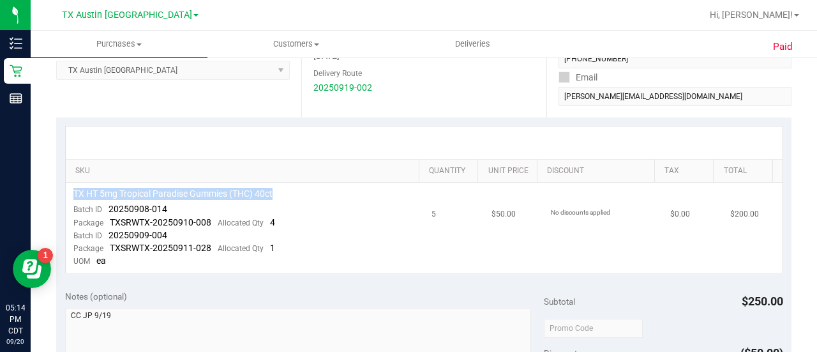
drag, startPoint x: 291, startPoint y: 195, endPoint x: 73, endPoint y: 197, distance: 218.2
click at [73, 197] on div "TX HT 5mg Tropical Paradise Gummies (THC) 40ct" at bounding box center [244, 194] width 343 height 12
copy span "TX HT 5mg Tropical Paradise Gummies (THC) 40ct"
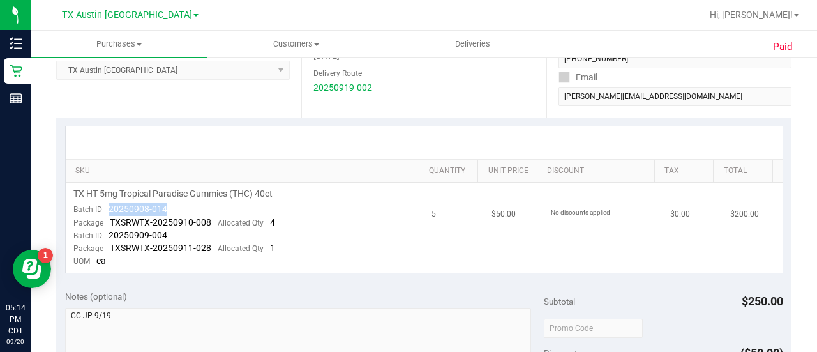
drag, startPoint x: 189, startPoint y: 211, endPoint x: 107, endPoint y: 205, distance: 82.5
click at [107, 205] on td "TX HT 5mg Tropical Paradise Gummies (THC) 40ct Batch ID 20250908-014 Package TX…" at bounding box center [245, 227] width 359 height 90
copy span "20250908-014"
drag, startPoint x: 168, startPoint y: 234, endPoint x: 111, endPoint y: 230, distance: 57.5
click at [111, 230] on td "TX HT 5mg Tropical Paradise Gummies (THC) 40ct Batch ID 20250908-014 Package TX…" at bounding box center [245, 227] width 359 height 90
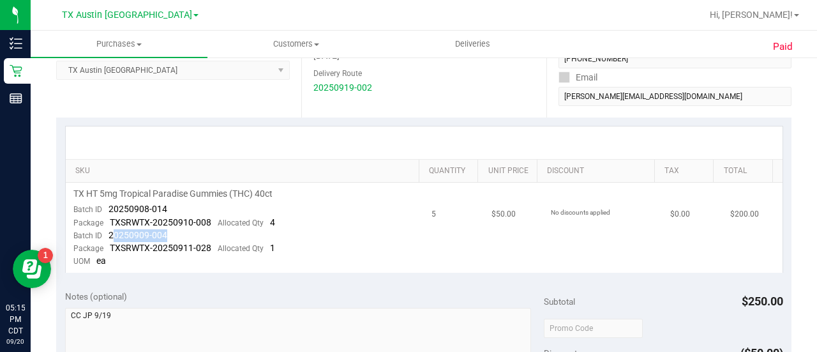
click at [111, 230] on span "20250909-004" at bounding box center [137, 235] width 59 height 10
drag, startPoint x: 105, startPoint y: 230, endPoint x: 179, endPoint y: 232, distance: 74.0
click at [179, 232] on td "TX HT 5mg Tropical Paradise Gummies (THC) 40ct Batch ID 20250908-014 Package TX…" at bounding box center [245, 227] width 359 height 90
copy span "20250909-004"
click at [208, 239] on td "TX HT 5mg Tropical Paradise Gummies (THC) 40ct Batch ID 20250908-014 Package TX…" at bounding box center [245, 227] width 359 height 90
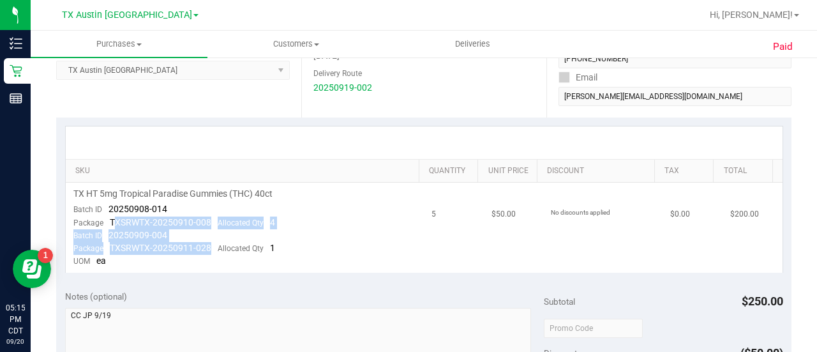
drag, startPoint x: 209, startPoint y: 244, endPoint x: 112, endPoint y: 223, distance: 99.4
click at [112, 223] on td "TX HT 5mg Tropical Paradise Gummies (THC) 40ct Batch ID 20250908-014 Package TX…" at bounding box center [245, 227] width 359 height 90
click at [151, 234] on span "20250909-004" at bounding box center [137, 235] width 59 height 10
click at [216, 216] on div "Package TXSRWTX-20250910-008 Allocated Qty 4" at bounding box center [174, 222] width 202 height 13
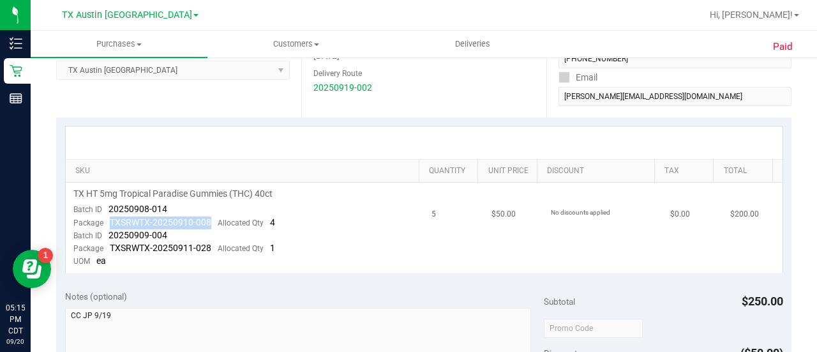
drag, startPoint x: 209, startPoint y: 218, endPoint x: 108, endPoint y: 218, distance: 100.8
click at [108, 218] on div "Package TXSRWTX-20250910-008 Allocated Qty 4" at bounding box center [174, 222] width 202 height 13
copy span "TXSRWTX-20250910-008"
drag, startPoint x: 212, startPoint y: 246, endPoint x: 108, endPoint y: 242, distance: 104.1
click at [108, 242] on div "Package TXSRWTX-20250911-028 Allocated Qty 1" at bounding box center [174, 248] width 202 height 13
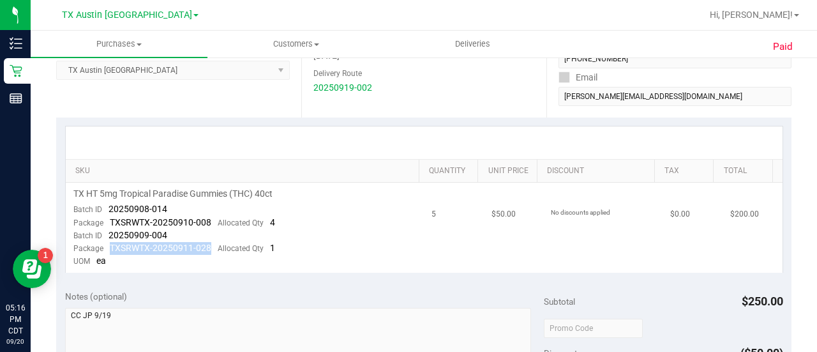
copy span "TXSRWTX-20250911-028"
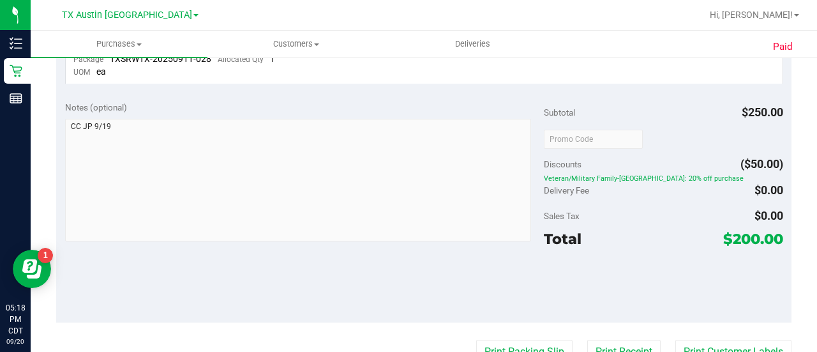
scroll to position [0, 0]
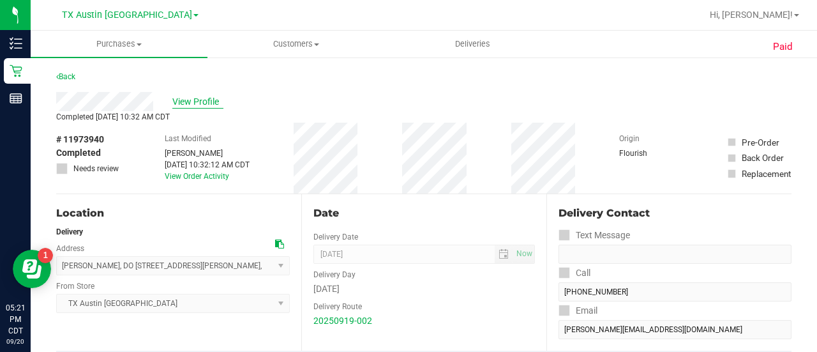
click at [177, 98] on span "View Profile" at bounding box center [197, 101] width 51 height 13
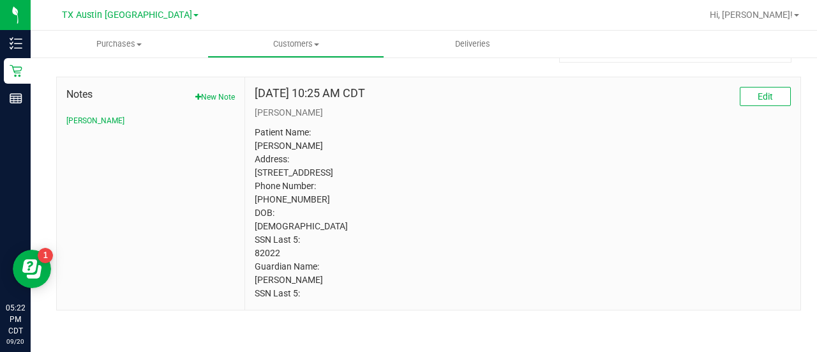
click at [206, 91] on button "New Note" at bounding box center [215, 96] width 40 height 11
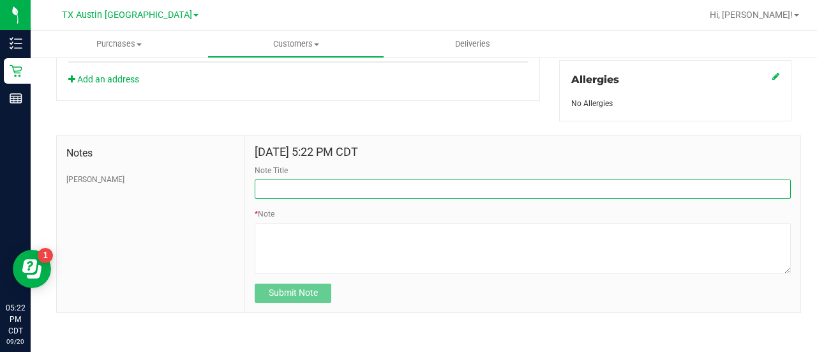
click at [320, 180] on input "Note Title" at bounding box center [523, 188] width 536 height 19
type input "ON GOING ESCALATION."
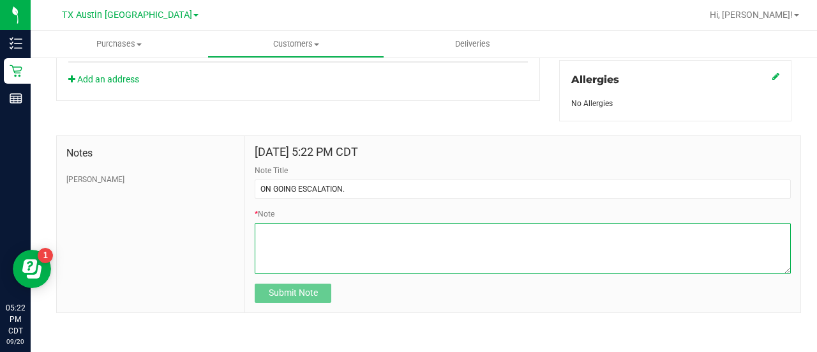
click at [299, 241] on textarea "* Note" at bounding box center [523, 248] width 536 height 51
paste textarea "Completed By: [PERSON_NAME] Contact Reasons: Complaint - Defect - Melted Order …"
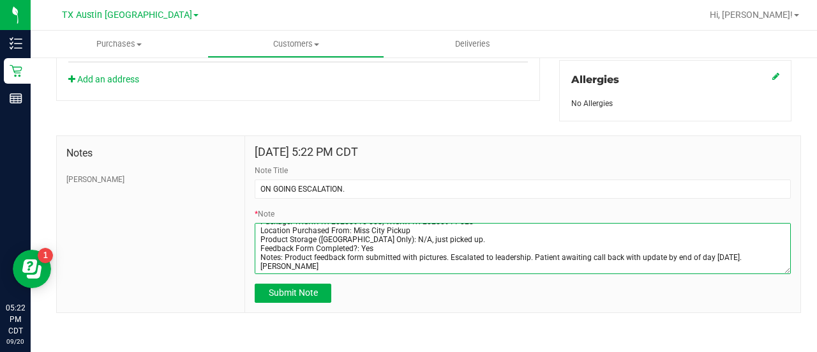
scroll to position [65, 0]
drag, startPoint x: 336, startPoint y: 262, endPoint x: 235, endPoint y: 261, distance: 100.2
click at [235, 261] on div "Notes [PERSON_NAME] [DATE] 5:22 PM CDT Note Title ON GOING ESCALATION. * Note S…" at bounding box center [428, 223] width 745 height 177
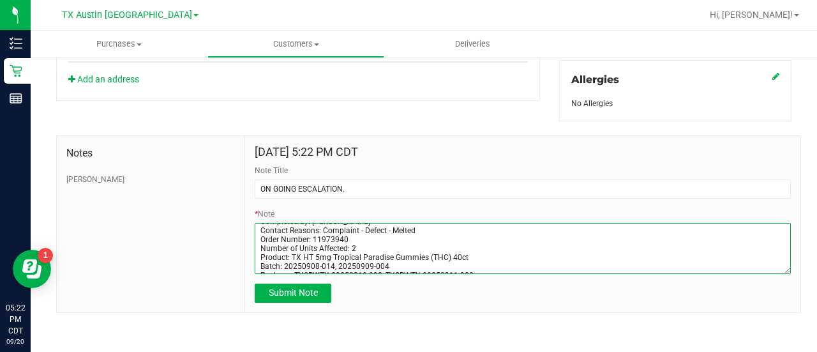
scroll to position [0, 0]
type textarea "Completed By: [PERSON_NAME] Contact Reasons: Complaint - Defect - Melted Order …"
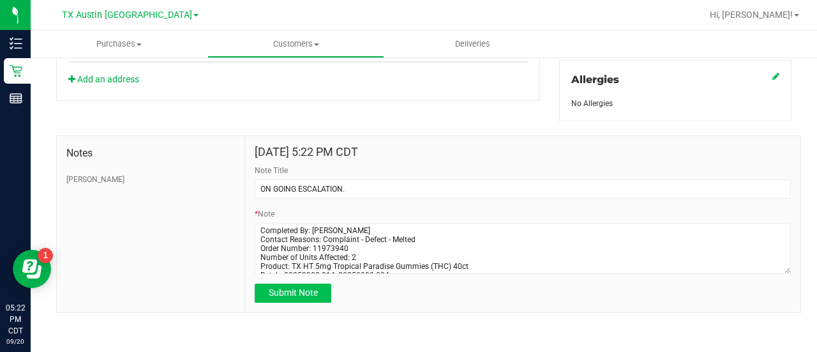
click at [301, 298] on button "Submit Note" at bounding box center [293, 292] width 77 height 19
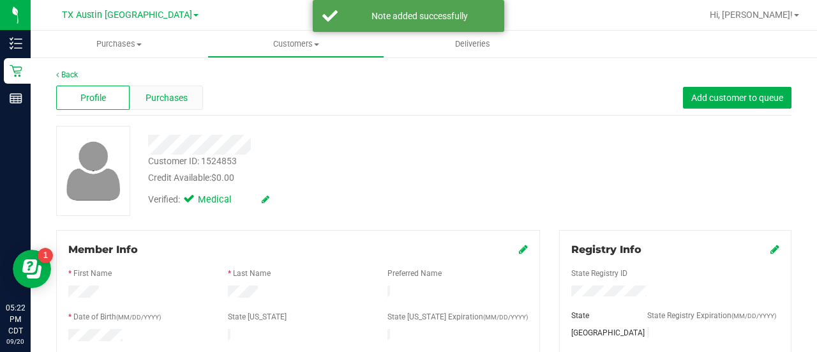
click at [176, 99] on span "Purchases" at bounding box center [166, 97] width 42 height 13
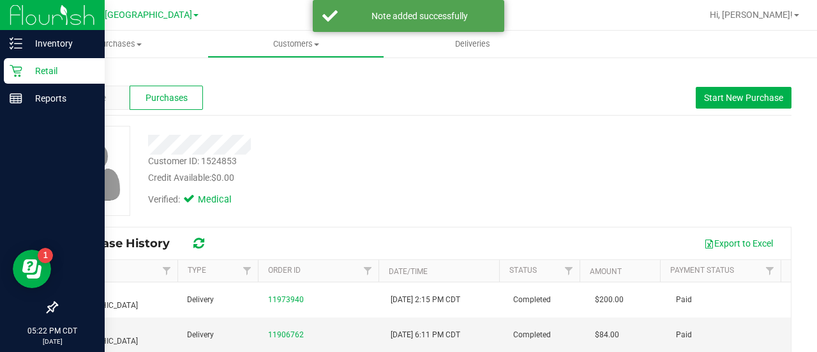
click at [24, 71] on p "Retail" at bounding box center [60, 70] width 77 height 15
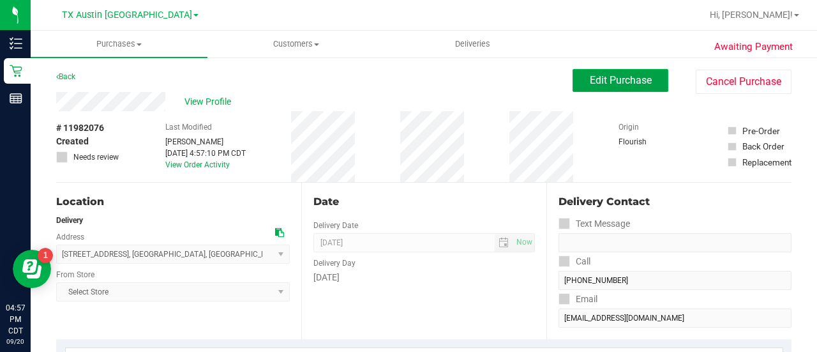
click at [595, 74] on span "Edit Purchase" at bounding box center [621, 80] width 62 height 12
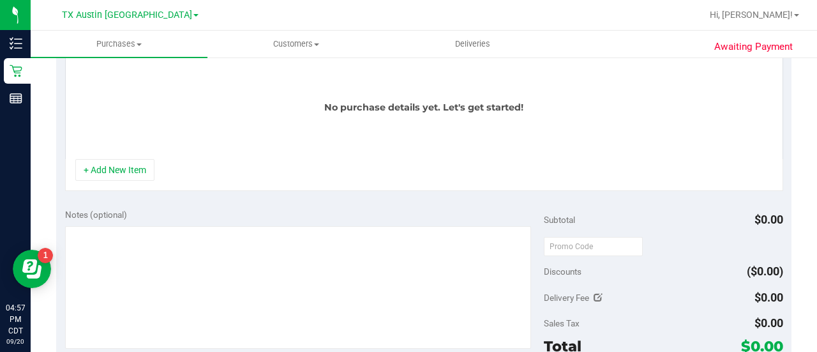
scroll to position [385, 0]
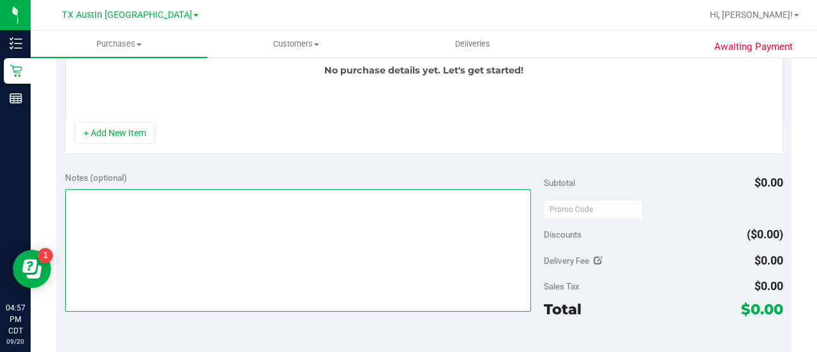
click at [315, 228] on textarea at bounding box center [298, 250] width 466 height 123
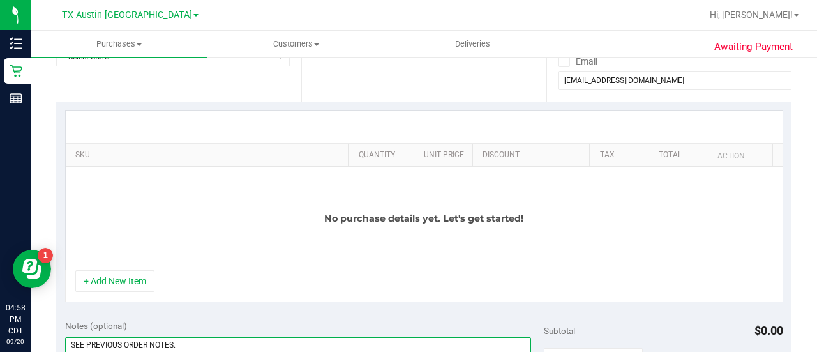
scroll to position [56, 0]
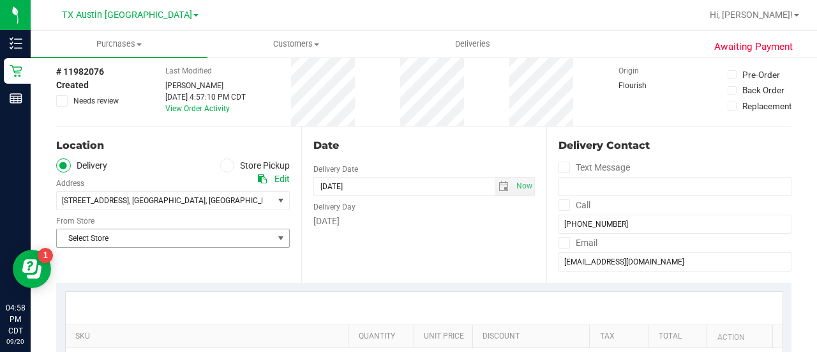
type textarea "SEE PREVIOUS ORDER NOTES. order pending; if pt does NOT pickup on 9/20, the ord…"
click at [273, 235] on span "select" at bounding box center [281, 238] width 16 height 18
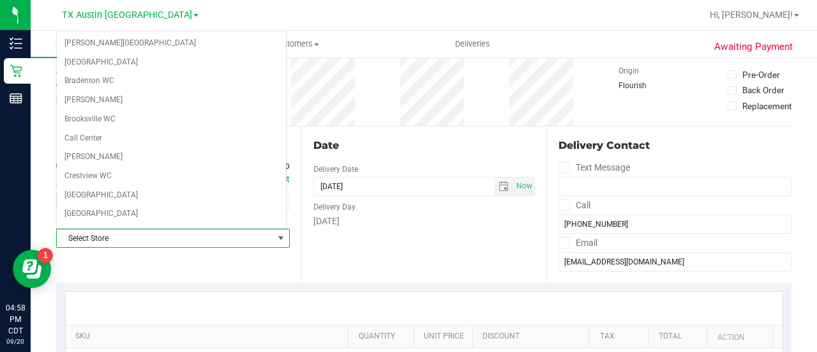
scroll to position [902, 0]
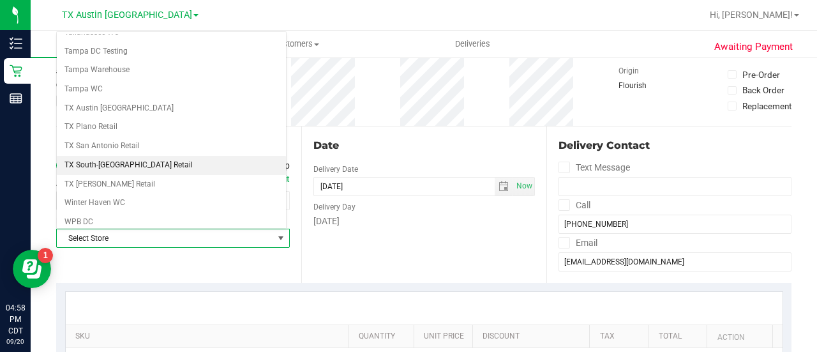
drag, startPoint x: 130, startPoint y: 137, endPoint x: 157, endPoint y: 144, distance: 27.7
click at [131, 156] on li "TX South-[GEOGRAPHIC_DATA] Retail" at bounding box center [171, 165] width 229 height 19
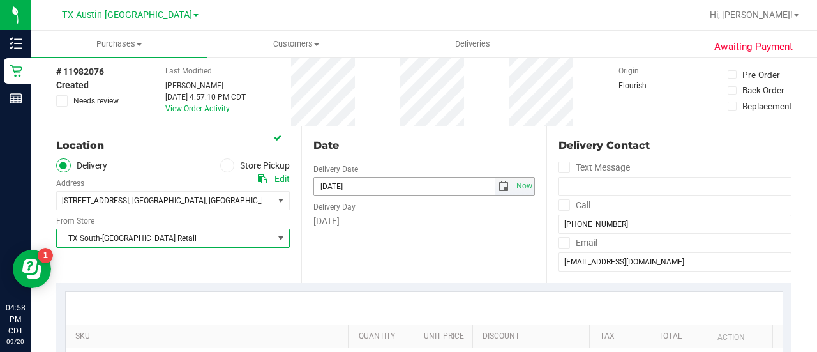
click at [494, 188] on span "select" at bounding box center [503, 186] width 19 height 18
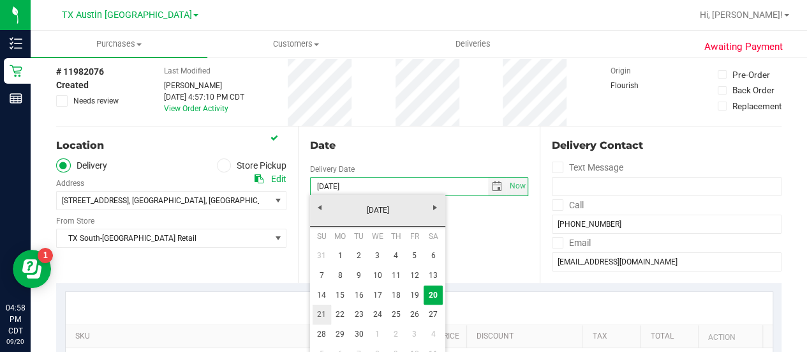
click at [322, 307] on link "21" at bounding box center [322, 314] width 19 height 20
type input "09/21/2025"
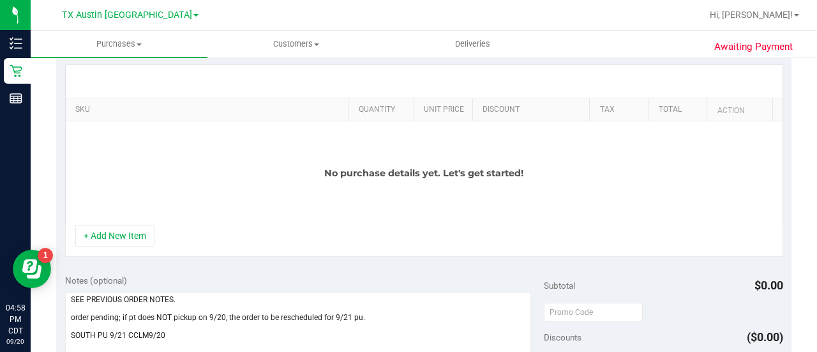
scroll to position [290, 0]
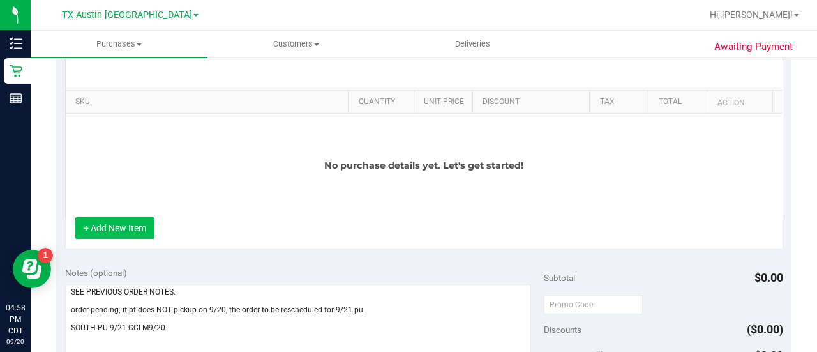
click at [133, 234] on button "+ Add New Item" at bounding box center [114, 228] width 79 height 22
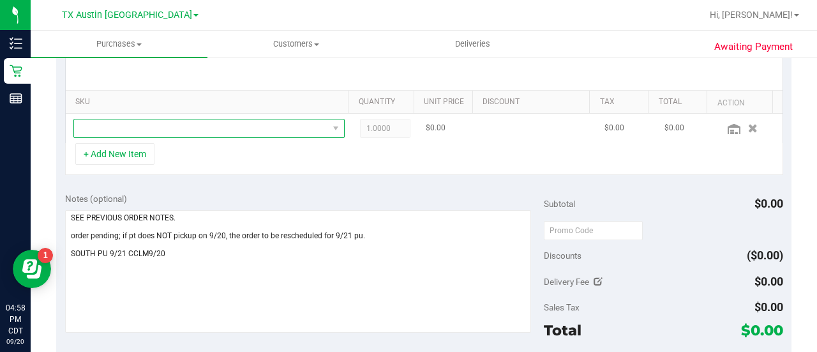
click at [205, 119] on span "NO DATA FOUND" at bounding box center [208, 128] width 271 height 19
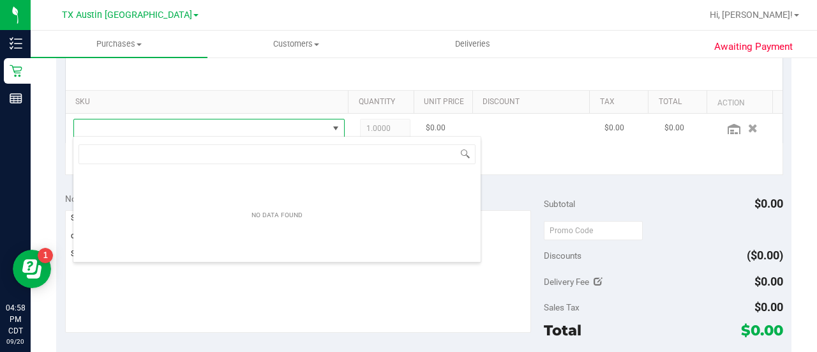
scroll to position [19, 257]
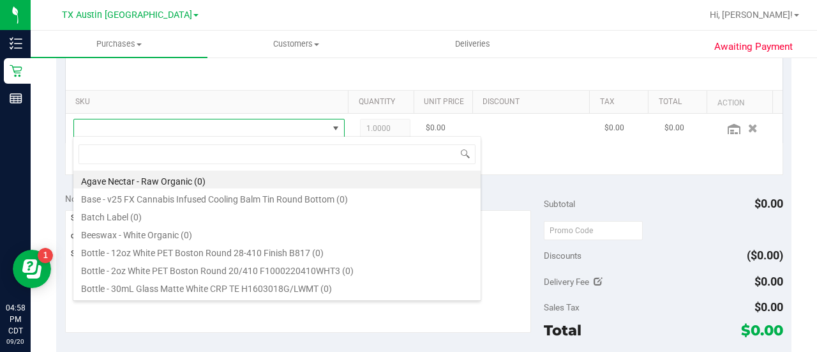
type input "TX SW 30ml (300mg) Tincture High Dose FSO [GEOGRAPHIC_DATA] Rainbow Chip (Sativ…"
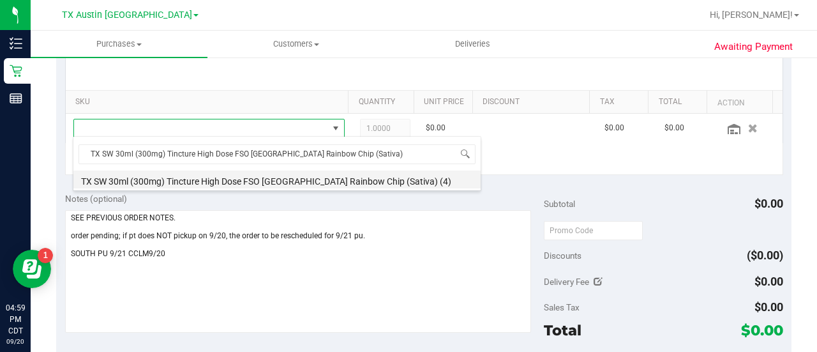
click at [300, 187] on li "TX SW 30ml (300mg) Tincture High Dose FSO TX Rainbow Chip (Sativa) (4)" at bounding box center [276, 179] width 407 height 18
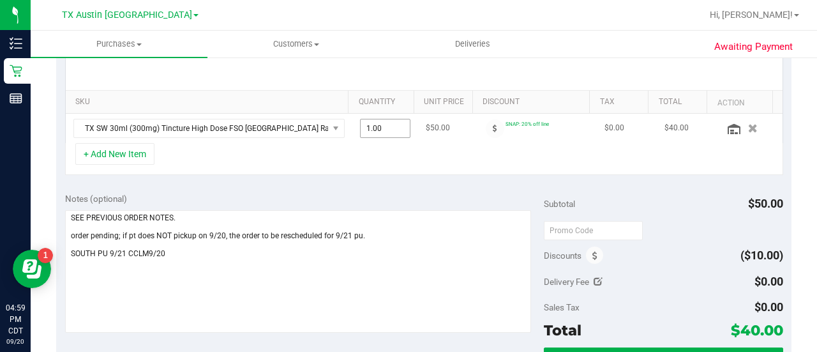
click at [379, 135] on span "1.00 1" at bounding box center [385, 128] width 51 height 19
type input "2"
type input "2.00"
click at [348, 144] on div "+ Add New Item" at bounding box center [424, 159] width 718 height 32
click at [138, 155] on button "+ Add New Item" at bounding box center [114, 154] width 79 height 22
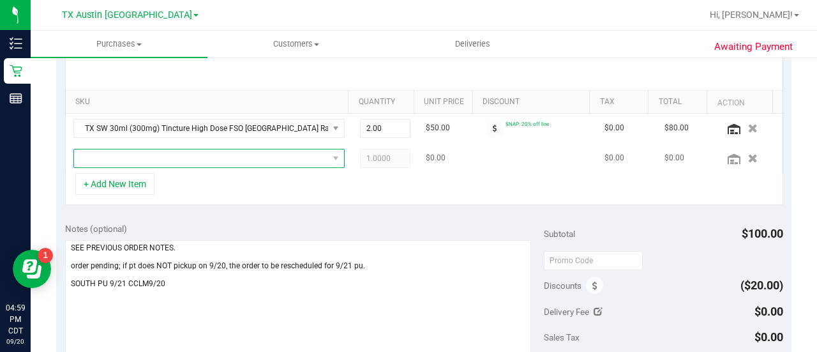
click at [282, 157] on span "NO DATA FOUND" at bounding box center [201, 158] width 254 height 18
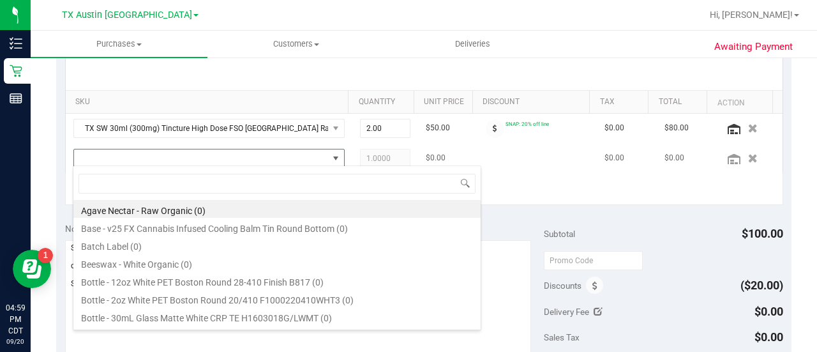
type input "TX SW 30ml (300mg) Tincture High Dose FSO [GEOGRAPHIC_DATA] [US_STATE] Smallz (…"
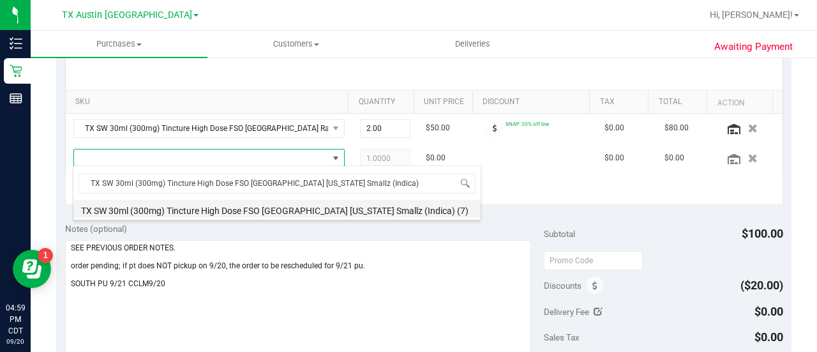
click at [368, 212] on li "TX SW 30ml (300mg) Tincture High Dose FSO TX Georgia Smallz (Indica) (7)" at bounding box center [276, 209] width 407 height 18
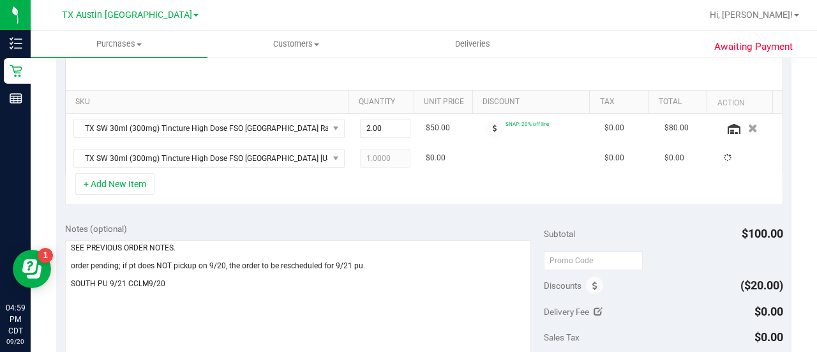
click at [341, 207] on div "SKU Quantity Unit Price Discount Tax Total Action TX SW 30ml (300mg) Tincture H…" at bounding box center [423, 130] width 735 height 165
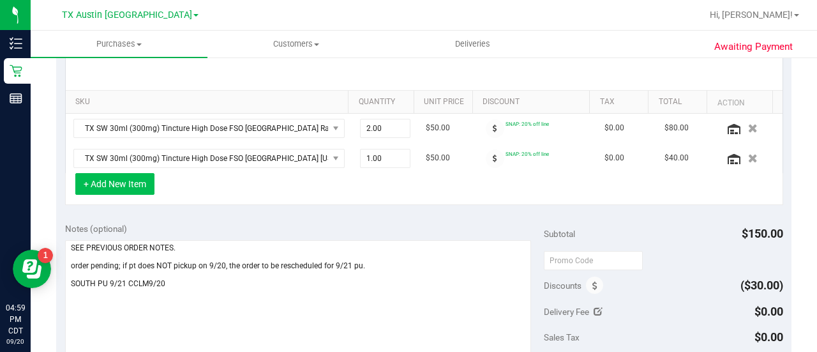
click at [126, 186] on button "+ Add New Item" at bounding box center [114, 184] width 79 height 22
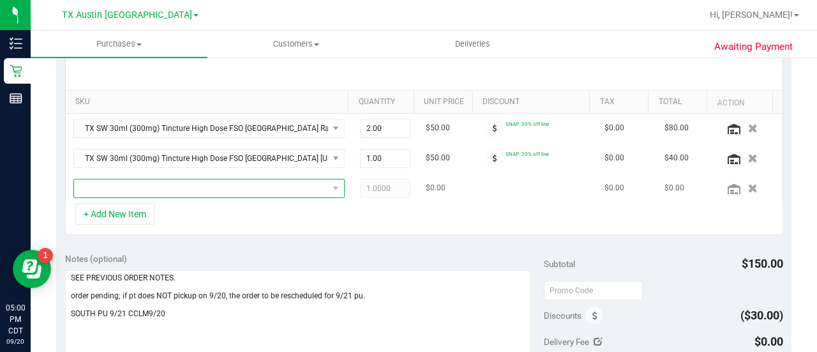
click at [272, 181] on span "NO DATA FOUND" at bounding box center [201, 188] width 254 height 18
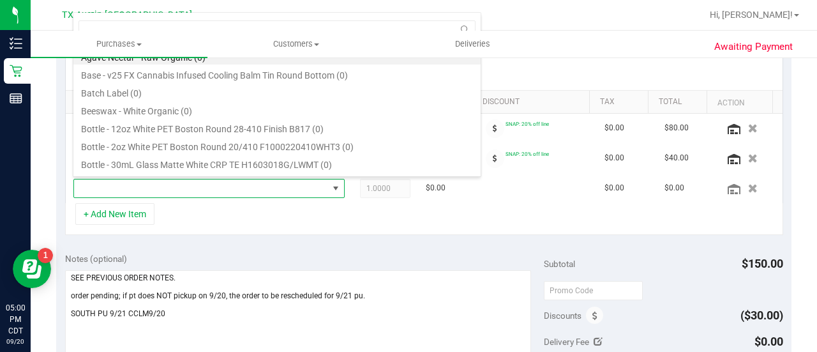
type input "TX SW 30ml (600mg) Tincture High Dose Nourish (1:1 CBG:THC)"
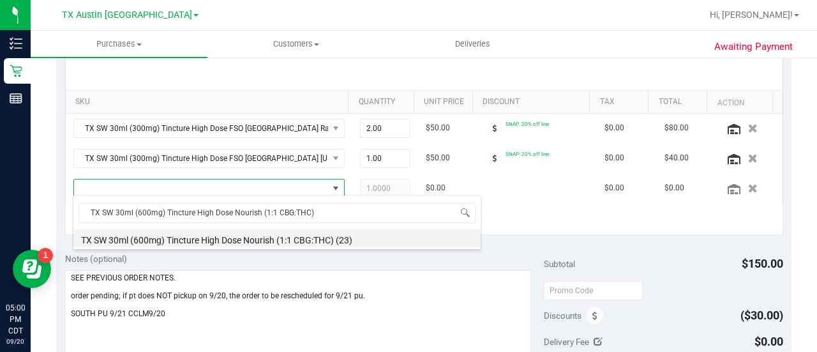
click at [305, 237] on li "TX SW 30ml (600mg) Tincture High Dose Nourish (1:1 CBG:THC) (23)" at bounding box center [276, 238] width 407 height 18
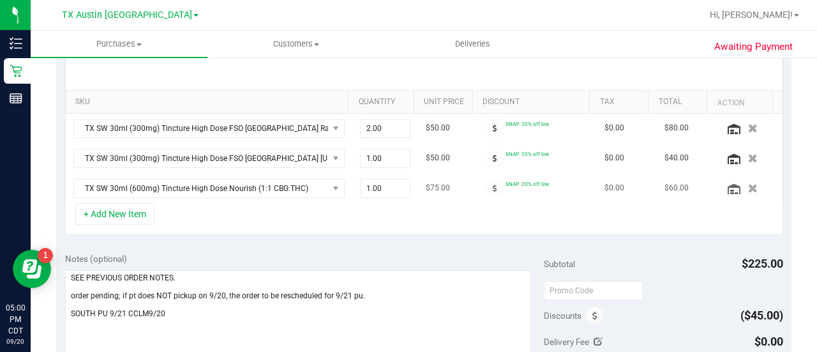
click at [377, 197] on td "1.00 1" at bounding box center [385, 188] width 66 height 29
click at [380, 182] on span "1.00 1" at bounding box center [385, 188] width 51 height 19
type input "4"
type input "4.00"
click at [303, 244] on div "Notes (optional) Subtotal $225.00 Discounts ($45.00) Delivery Fee $0.00 Sales T…" at bounding box center [423, 359] width 735 height 230
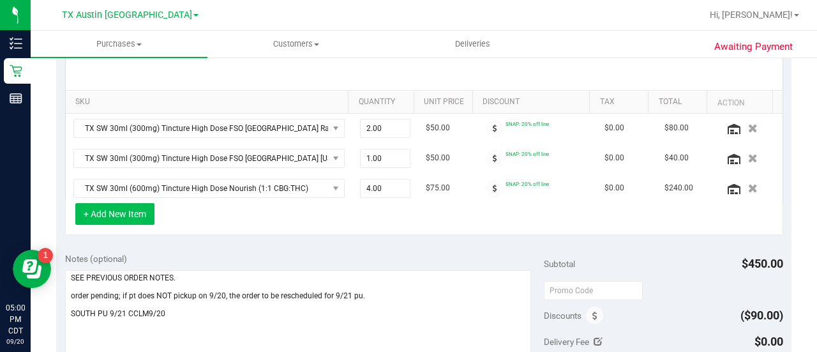
click at [140, 218] on button "+ Add New Item" at bounding box center [114, 214] width 79 height 22
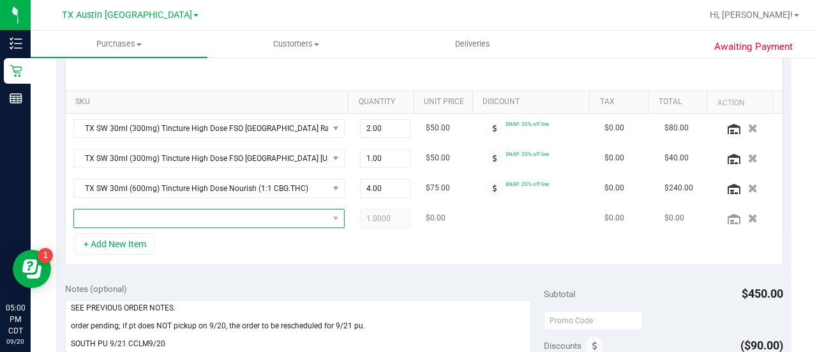
click at [217, 216] on span "NO DATA FOUND" at bounding box center [201, 218] width 254 height 18
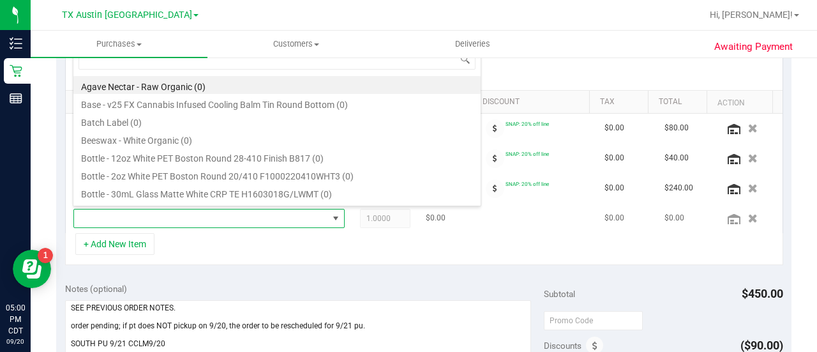
type input "TX SW 30ml (600mg) Tincture High Dose Soothe (1:1 CBD:THC)"
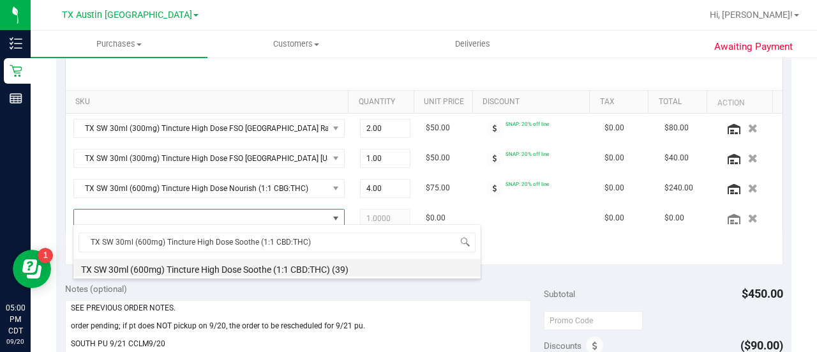
click at [329, 264] on li "TX SW 30ml (600mg) Tincture High Dose Soothe (1:1 CBD:THC) (39)" at bounding box center [276, 267] width 407 height 18
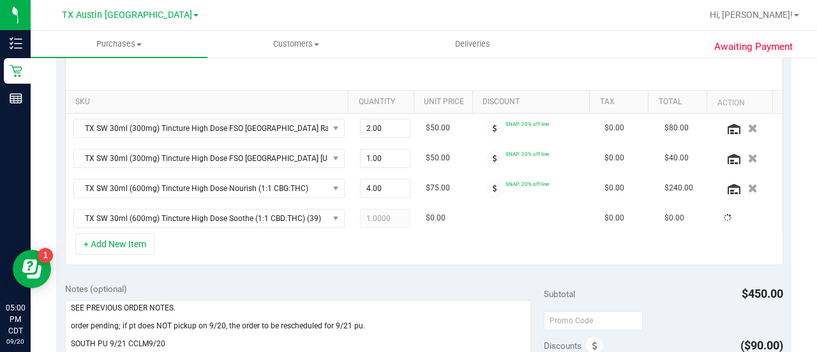
click at [383, 260] on div "+ Add New Item" at bounding box center [424, 249] width 718 height 32
click at [490, 127] on span at bounding box center [495, 128] width 19 height 19
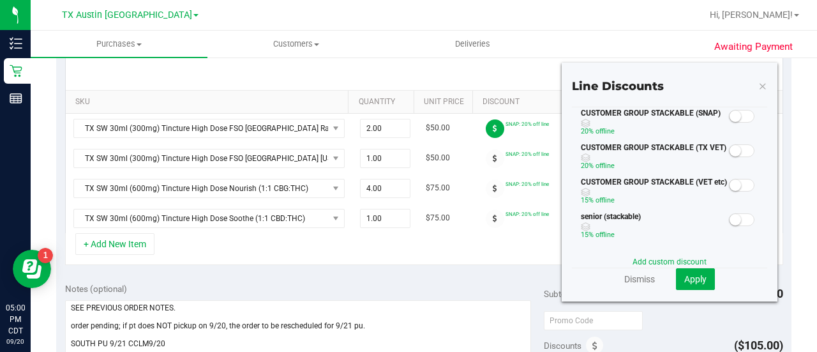
click at [733, 118] on span at bounding box center [742, 116] width 26 height 13
click at [676, 272] on button "Apply" at bounding box center [695, 279] width 39 height 22
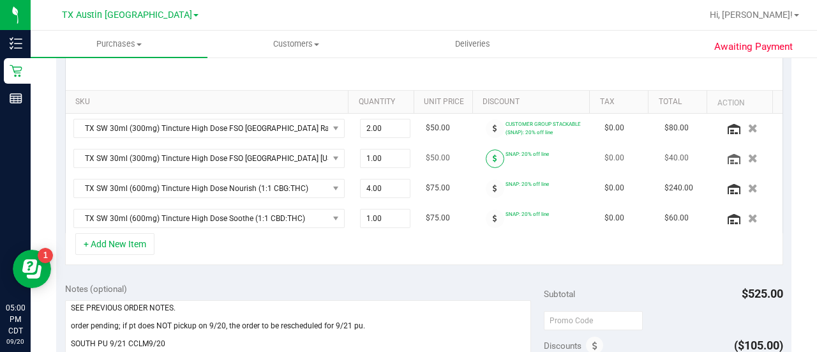
drag, startPoint x: 492, startPoint y: 142, endPoint x: 487, endPoint y: 151, distance: 10.3
click at [492, 144] on td "SNAP: 20% off line" at bounding box center [537, 159] width 119 height 30
click at [493, 159] on icon at bounding box center [495, 158] width 4 height 8
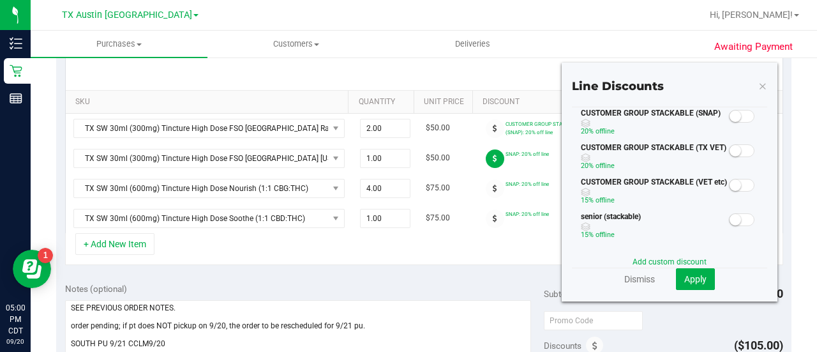
click at [729, 123] on div "CUSTOMER GROUP STACKABLE (SNAP) 20% off line" at bounding box center [669, 124] width 195 height 34
click at [729, 122] on div "CUSTOMER GROUP STACKABLE (SNAP) 20% off line" at bounding box center [669, 124] width 195 height 34
drag, startPoint x: 729, startPoint y: 115, endPoint x: 722, endPoint y: 157, distance: 42.2
click at [729, 115] on small at bounding box center [734, 115] width 11 height 11
click at [692, 278] on span "Apply" at bounding box center [695, 279] width 22 height 10
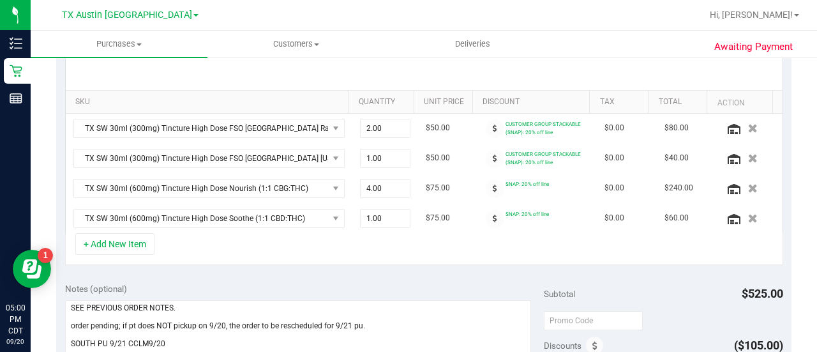
click at [493, 187] on icon at bounding box center [495, 188] width 4 height 8
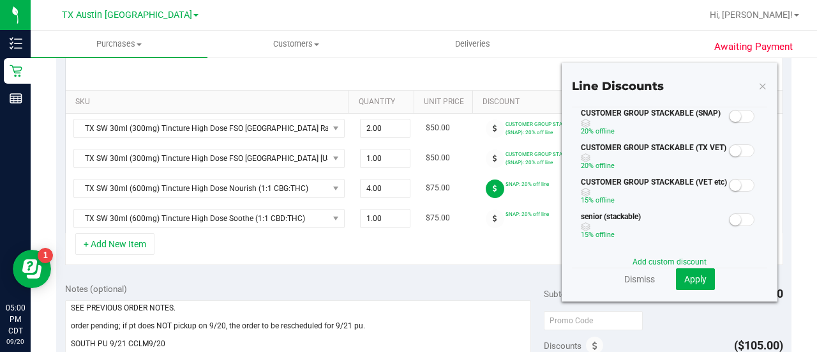
click at [730, 116] on small at bounding box center [734, 115] width 11 height 11
click at [690, 271] on button "Apply" at bounding box center [695, 279] width 39 height 22
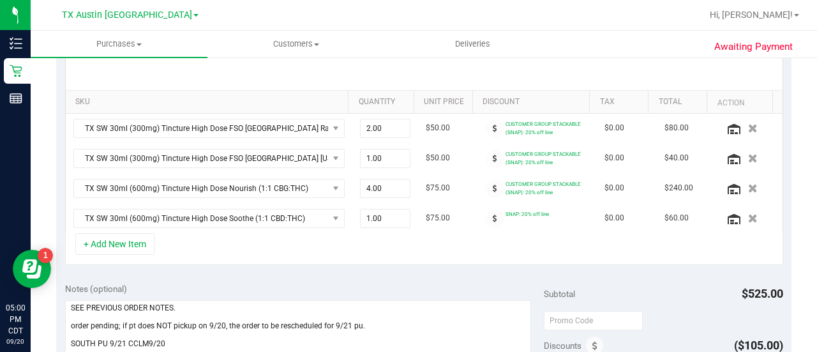
click at [486, 220] on span at bounding box center [495, 218] width 19 height 19
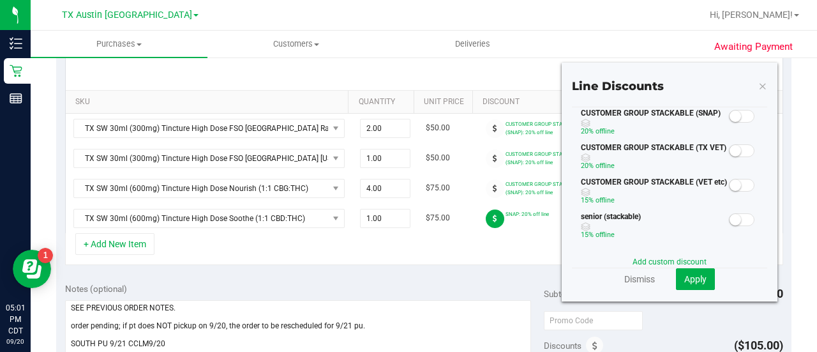
click at [729, 121] on div at bounding box center [742, 115] width 26 height 16
click at [729, 115] on small at bounding box center [734, 115] width 11 height 11
click at [688, 272] on button "Apply" at bounding box center [695, 279] width 39 height 22
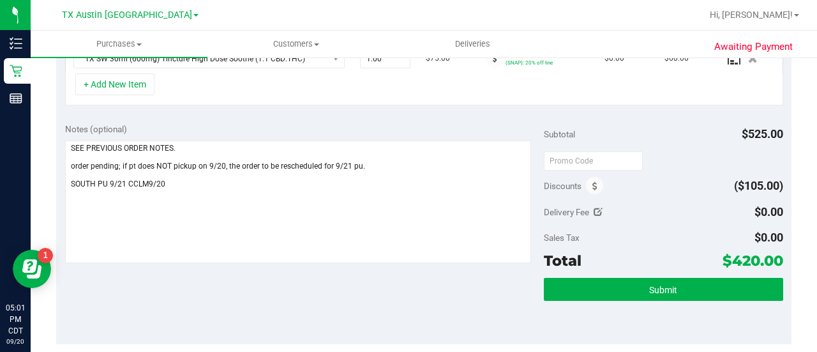
scroll to position [492, 0]
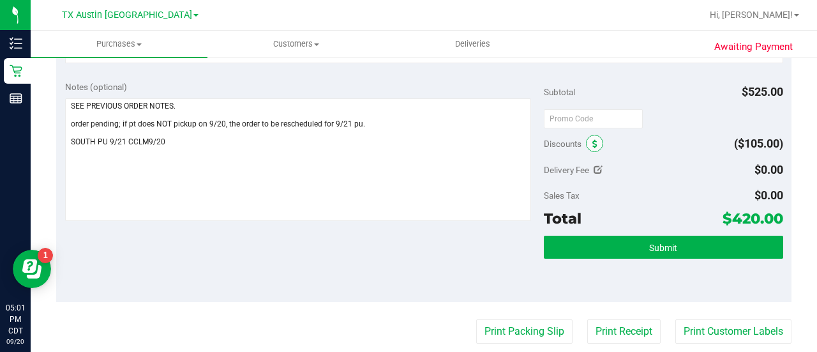
click at [593, 136] on span at bounding box center [594, 143] width 17 height 17
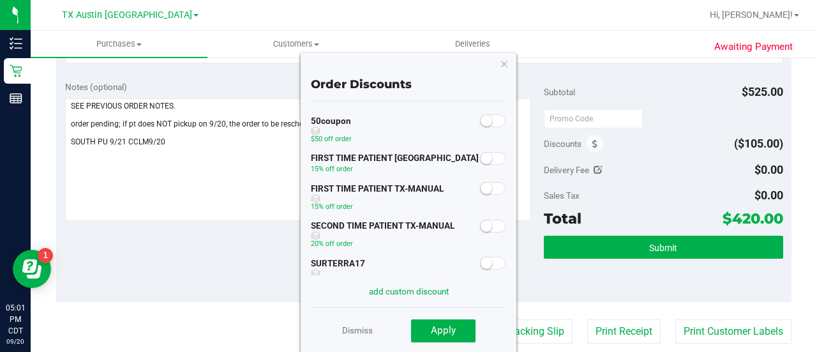
click at [491, 193] on div at bounding box center [493, 187] width 26 height 16
click at [491, 193] on span at bounding box center [493, 188] width 26 height 13
click at [447, 327] on span "Apply" at bounding box center [443, 329] width 25 height 11
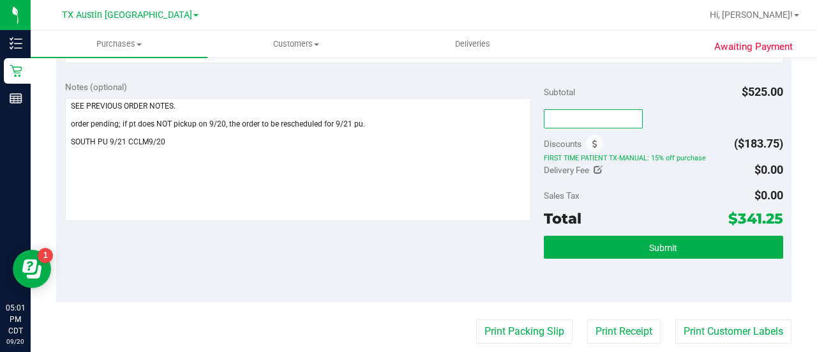
click at [561, 109] on input "text" at bounding box center [593, 118] width 99 height 19
type input "TXAIQ10"
click at [610, 198] on div "Sales Tax $0.00" at bounding box center [663, 195] width 239 height 23
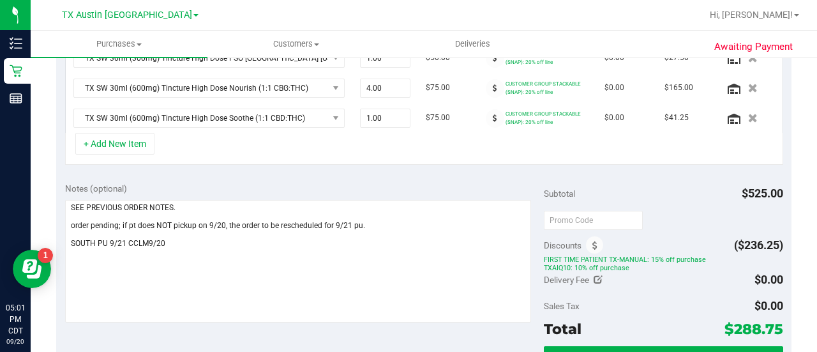
scroll to position [394, 0]
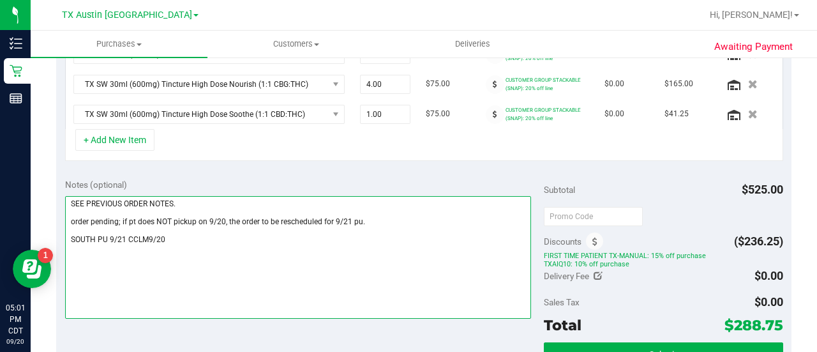
click at [186, 198] on textarea at bounding box center [298, 257] width 466 height 123
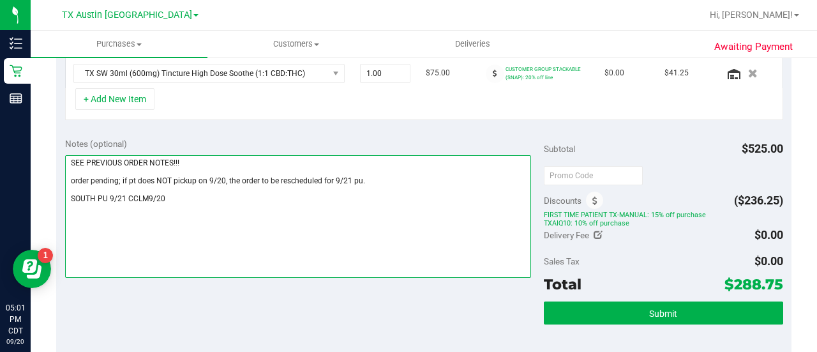
scroll to position [436, 0]
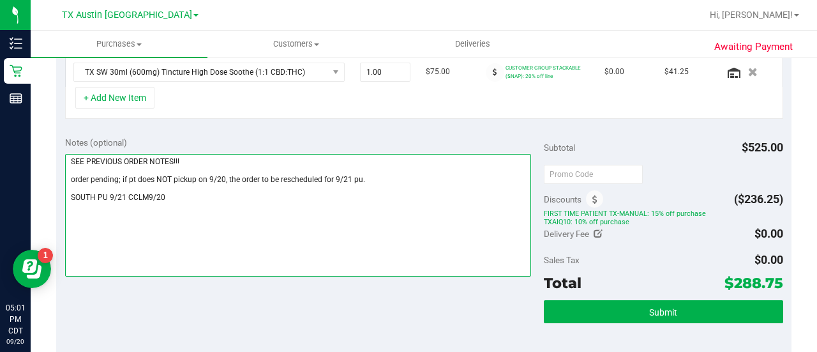
drag, startPoint x: 384, startPoint y: 170, endPoint x: 216, endPoint y: 168, distance: 168.5
click at [216, 168] on textarea at bounding box center [298, 215] width 466 height 123
type textarea "SEE PREVIOUS ORDER NOTES!!! order pending; if pt does NOT pickup on 9/20, the o…"
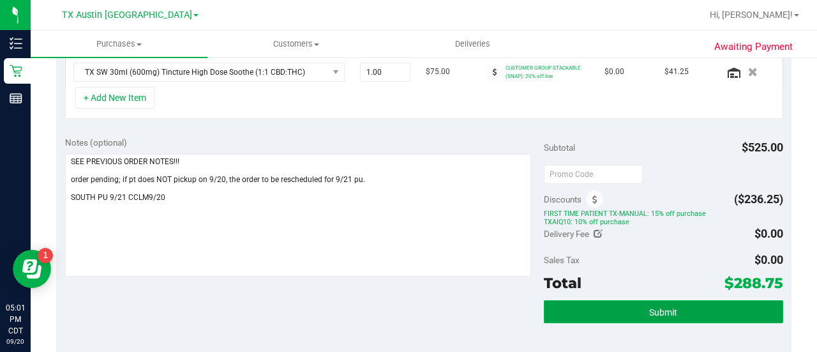
click at [618, 304] on button "Submit" at bounding box center [663, 311] width 239 height 23
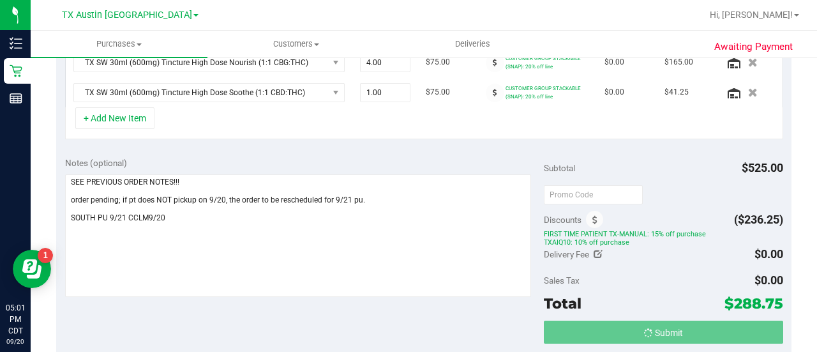
scroll to position [396, 0]
